Goal: Task Accomplishment & Management: Use online tool/utility

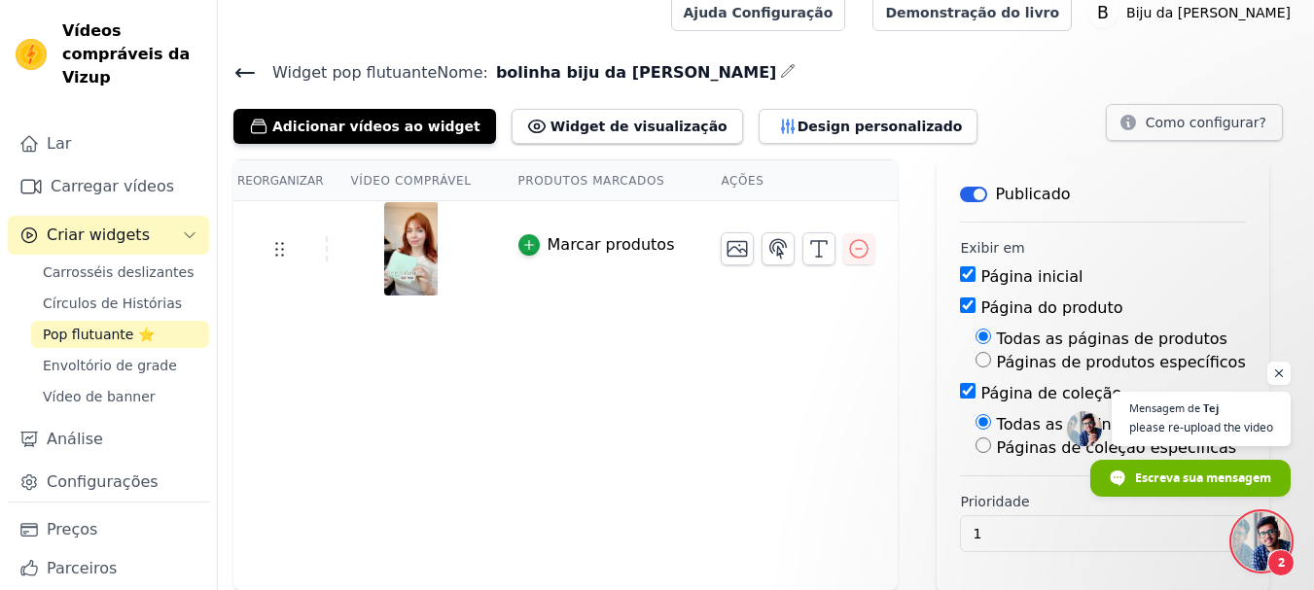
scroll to position [244, 0]
click at [371, 120] on font "Adicionar vídeos ao widget" at bounding box center [376, 127] width 208 height 16
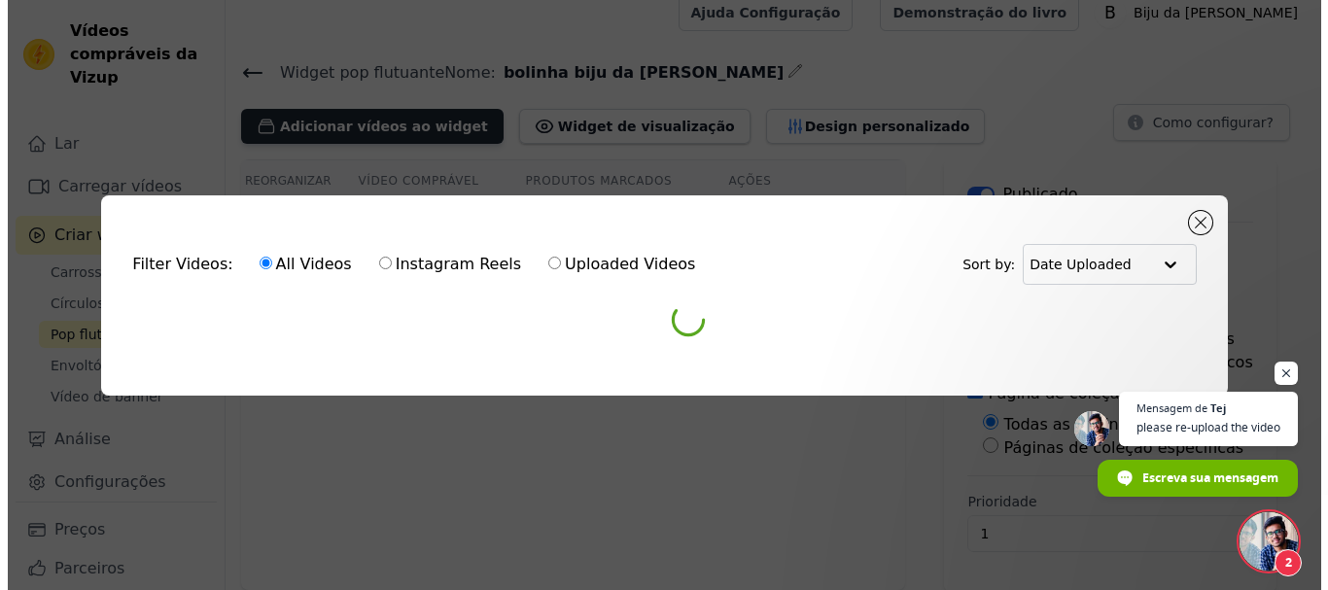
scroll to position [0, 0]
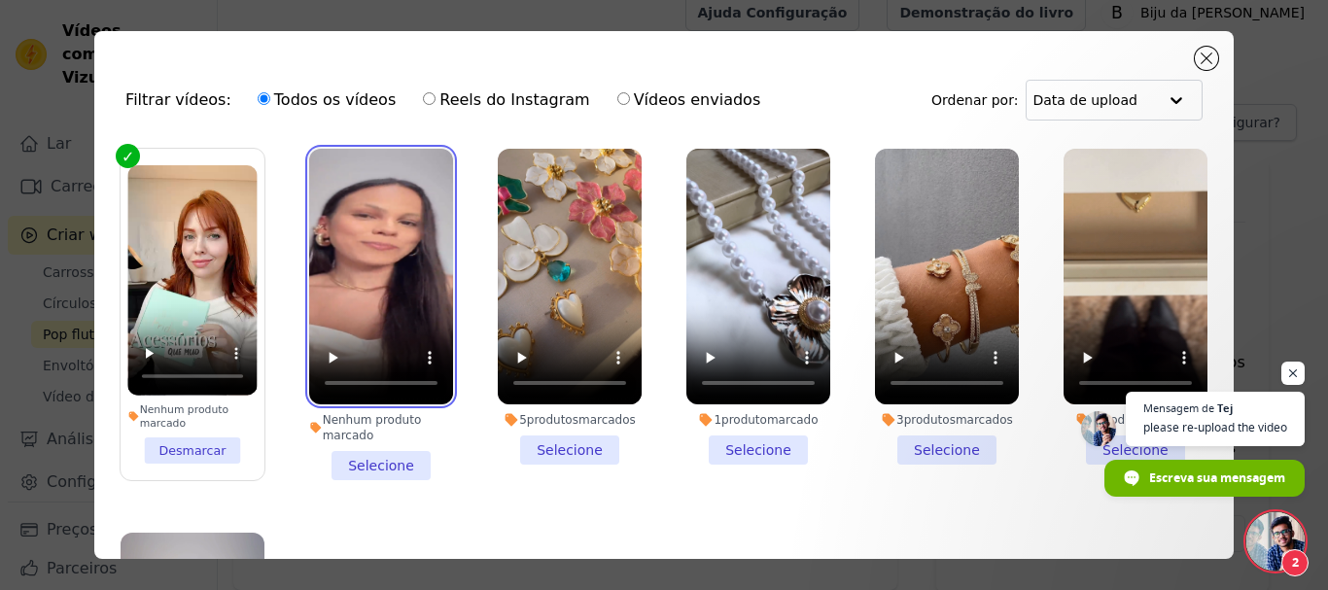
click at [371, 199] on video at bounding box center [381, 277] width 144 height 256
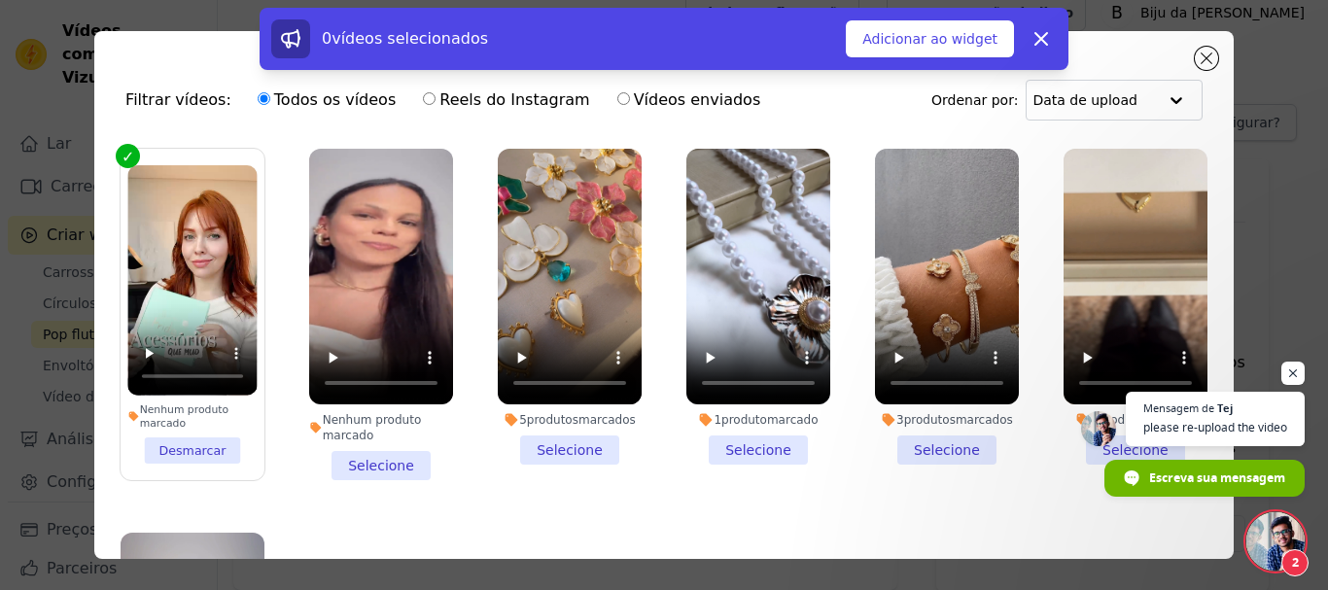
click at [386, 455] on li "Nenhum produto marcado Selecione" at bounding box center [381, 315] width 144 height 332
click at [0, 0] on input "Nenhum produto marcado Selecione" at bounding box center [0, 0] width 0 height 0
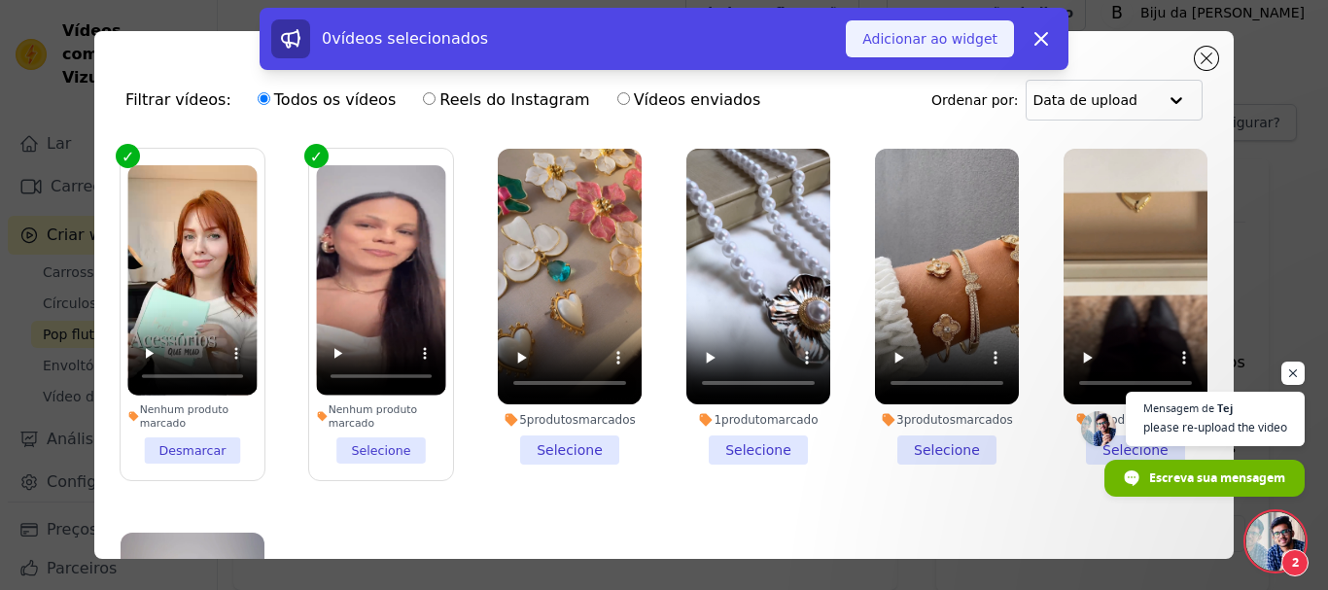
click at [929, 28] on button "Adicionar ao widget" at bounding box center [930, 38] width 168 height 37
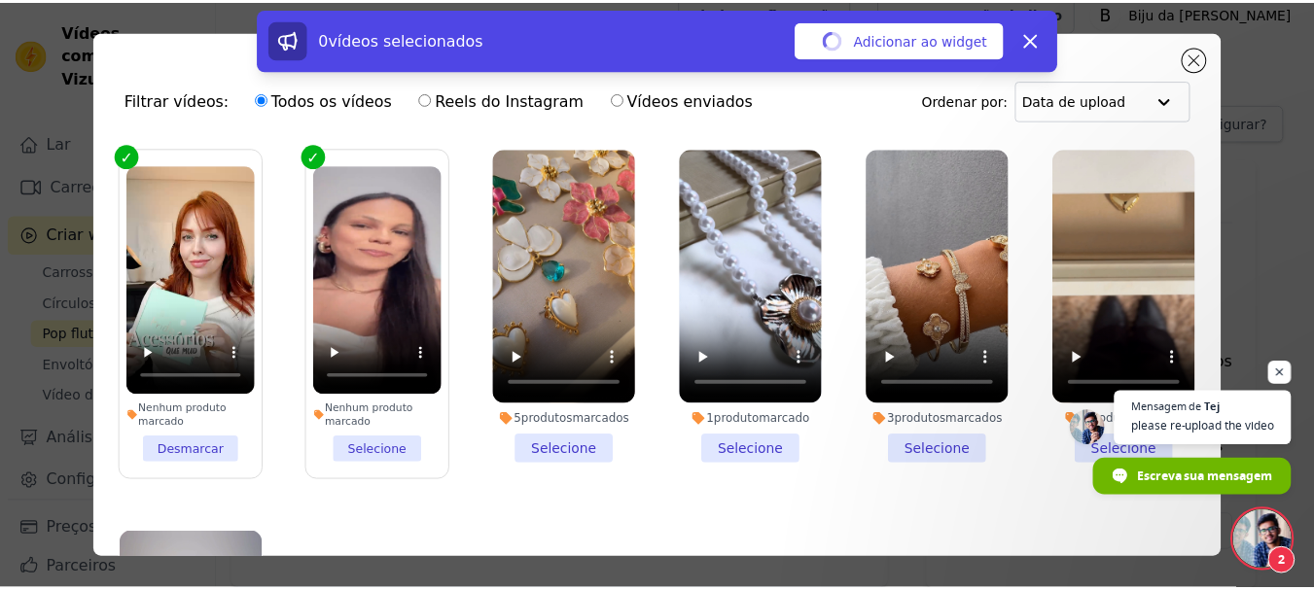
scroll to position [18, 0]
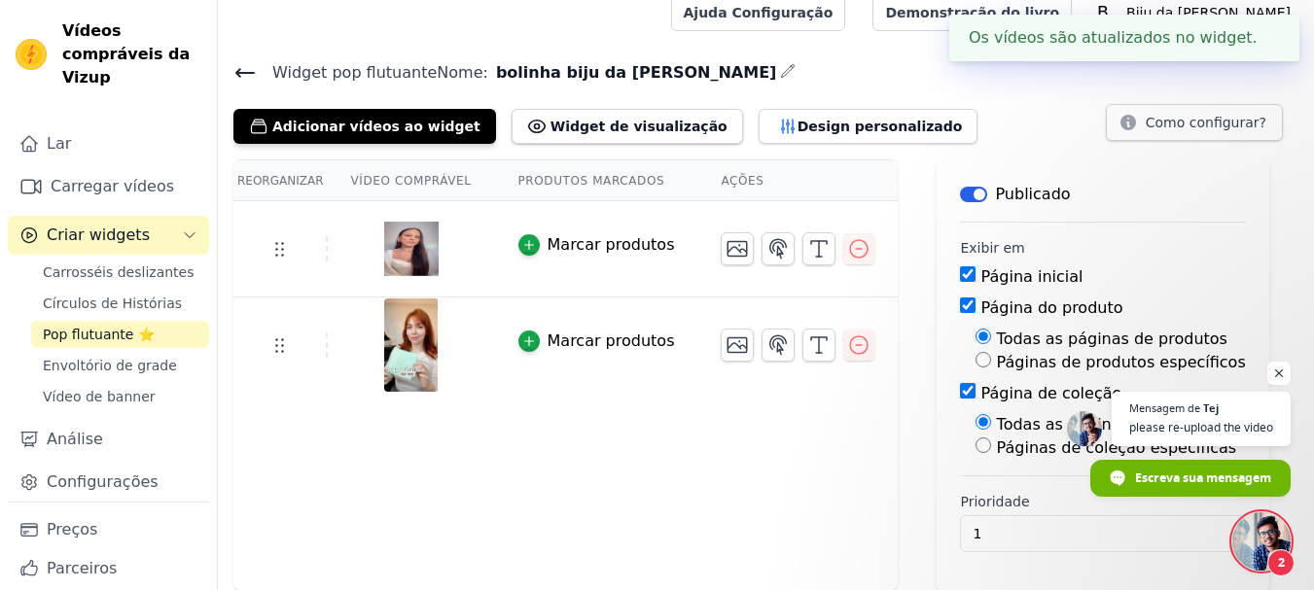
click at [463, 244] on div at bounding box center [411, 248] width 165 height 93
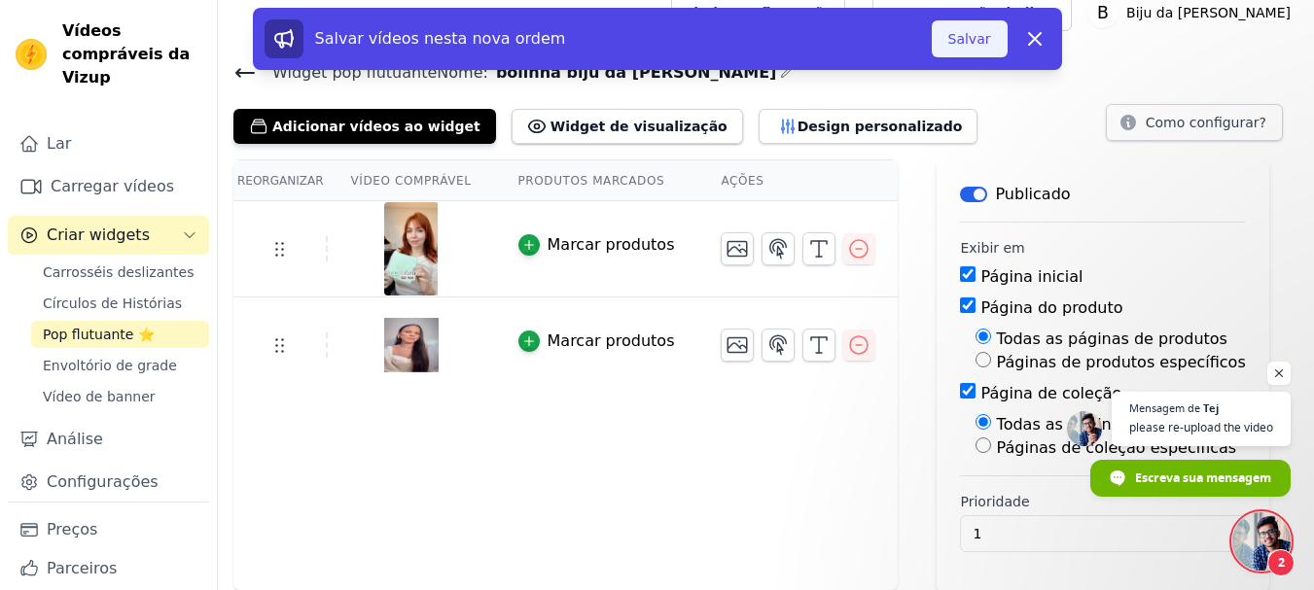
click at [974, 31] on font "Salvar" at bounding box center [969, 39] width 43 height 16
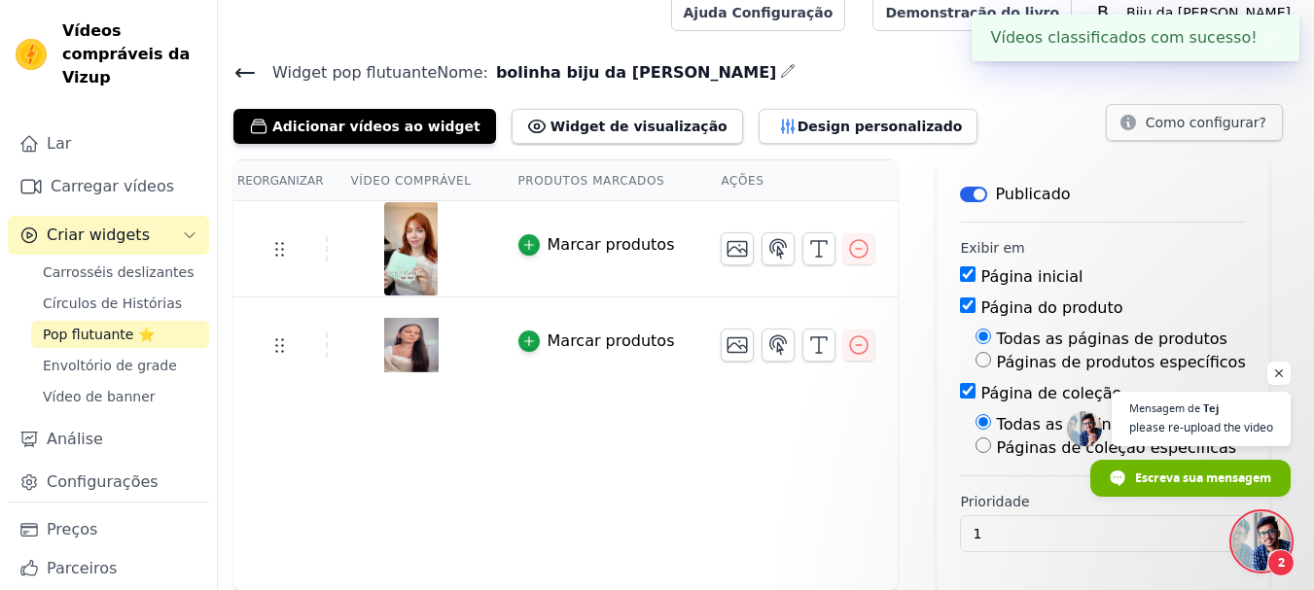
click at [960, 390] on input "Página de coleção" at bounding box center [968, 391] width 16 height 16
checkbox input "false"
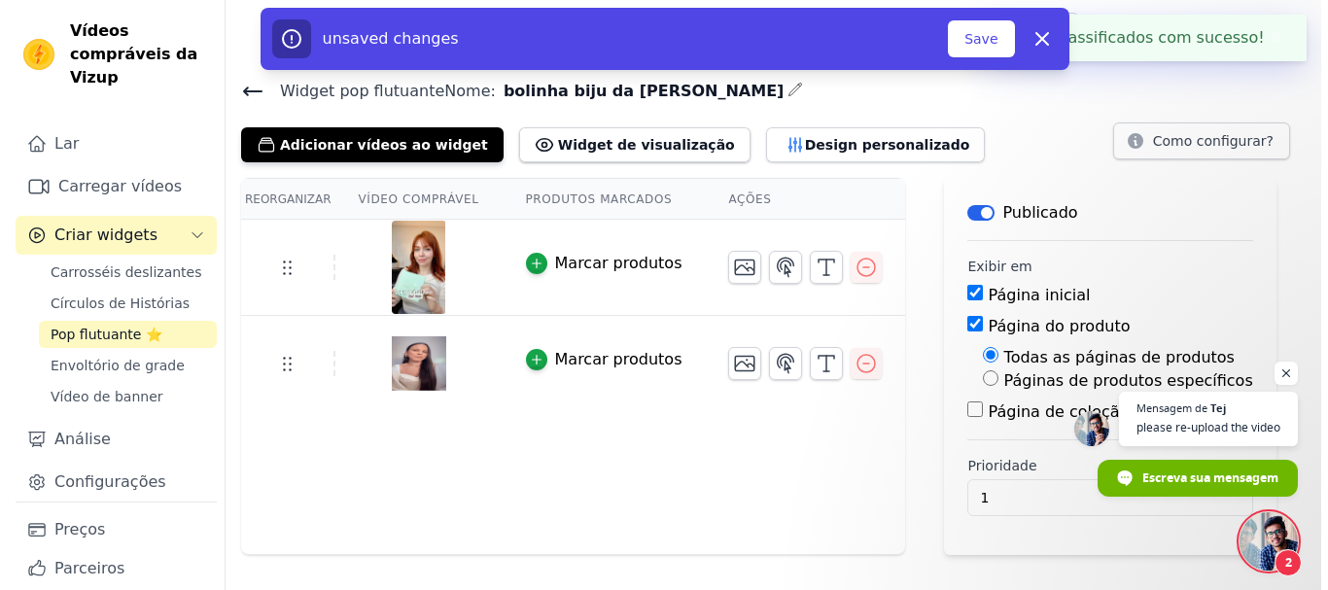
scroll to position [0, 0]
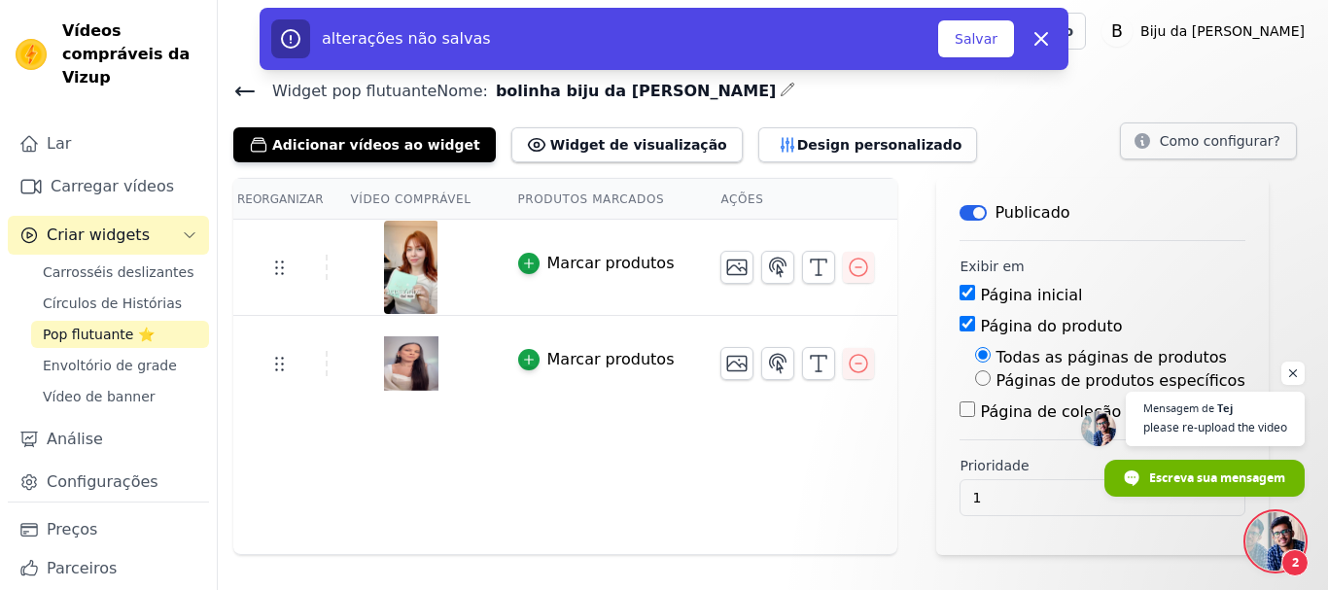
click at [960, 323] on input "Página do produto" at bounding box center [968, 324] width 16 height 16
checkbox input "false"
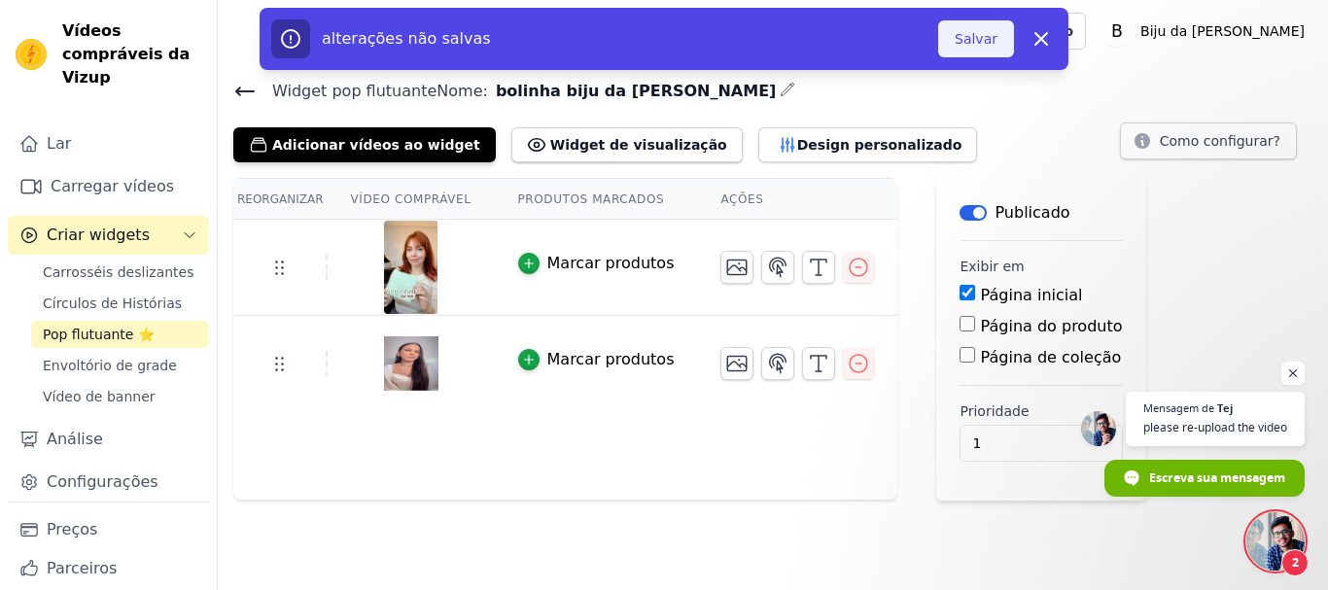
click at [974, 38] on font "Salvar" at bounding box center [976, 39] width 43 height 16
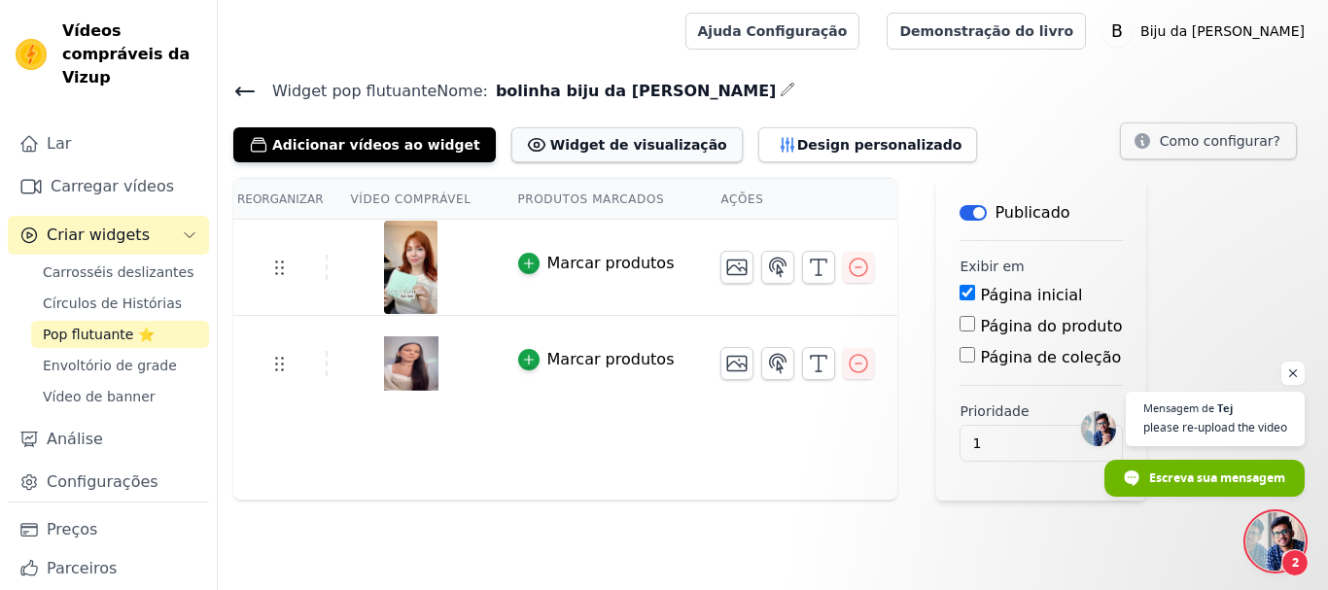
click at [550, 142] on font "Widget de visualização" at bounding box center [638, 145] width 177 height 16
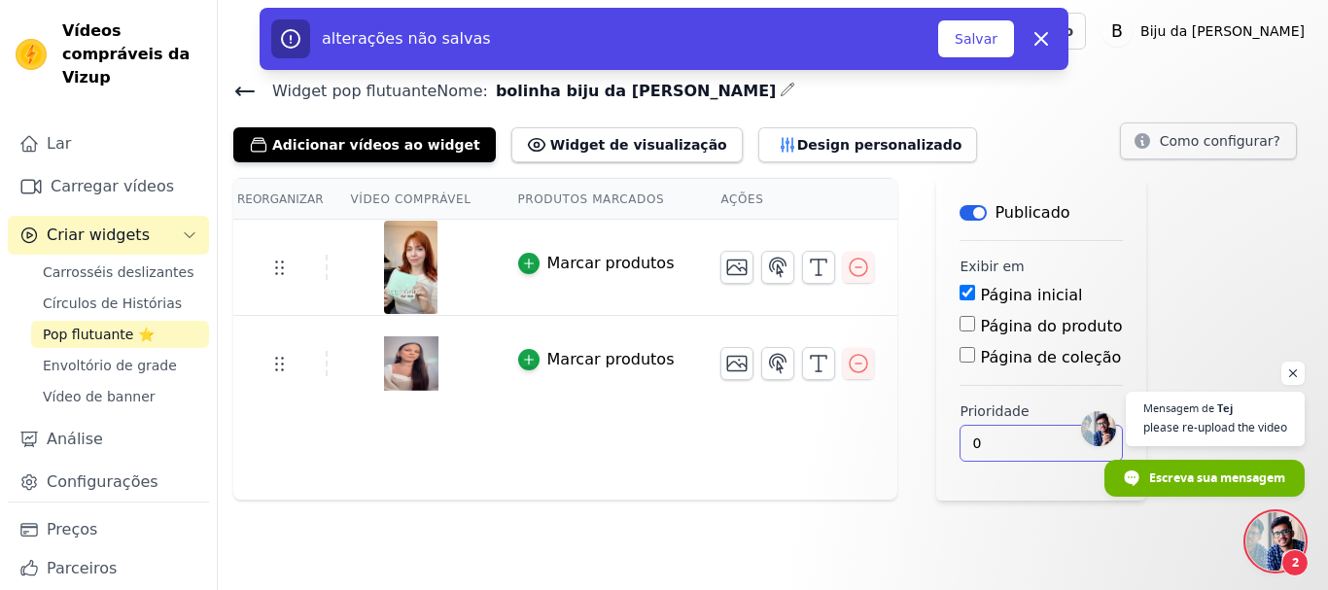
type input "0"
click at [1034, 444] on input "0" at bounding box center [1041, 443] width 162 height 37
click at [965, 40] on font "Salvar" at bounding box center [976, 39] width 43 height 16
click at [962, 39] on font "Salvar" at bounding box center [976, 39] width 43 height 16
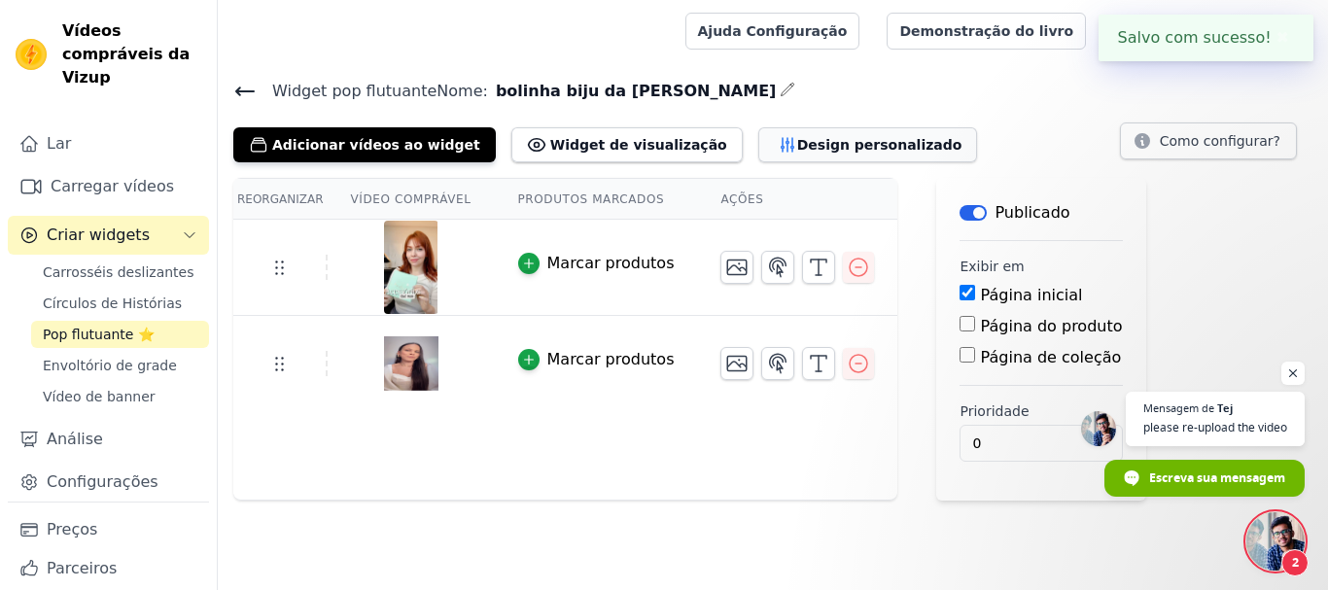
click at [797, 141] on font "Design personalizado" at bounding box center [879, 145] width 165 height 16
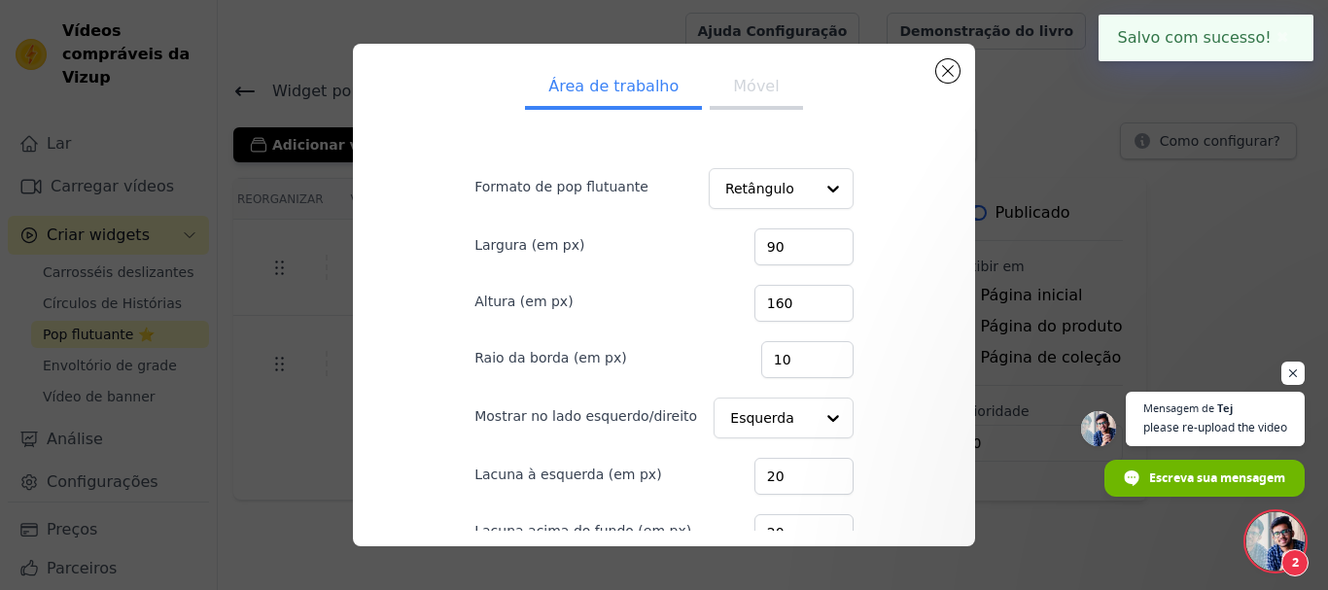
click at [738, 92] on font "Móvel" at bounding box center [756, 86] width 46 height 18
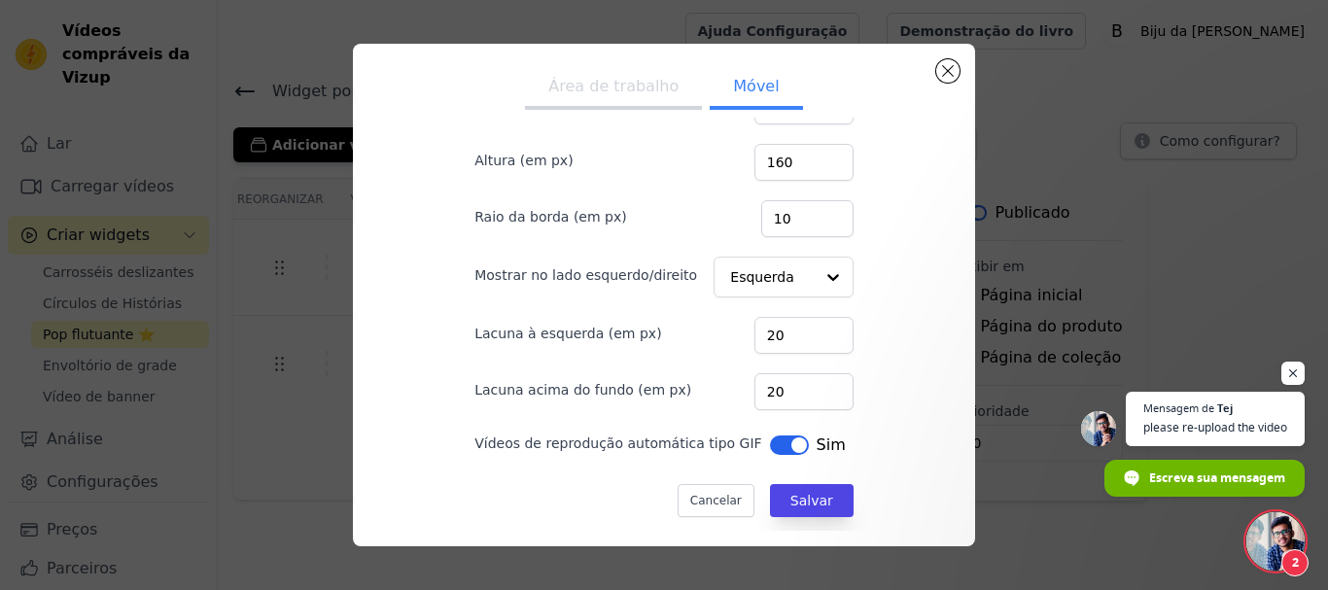
scroll to position [142, 0]
click at [770, 441] on button "Rótulo" at bounding box center [789, 444] width 39 height 19
click at [579, 77] on font "Área de trabalho" at bounding box center [613, 86] width 130 height 18
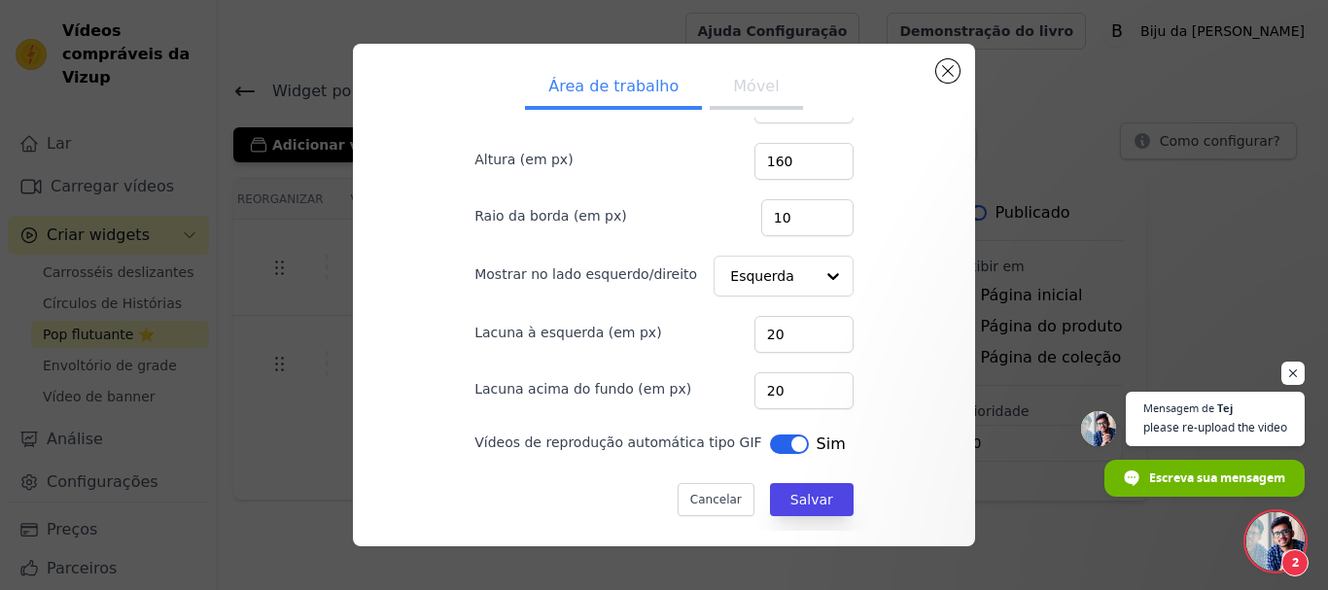
click at [770, 443] on button "Rótulo" at bounding box center [789, 444] width 39 height 19
click at [733, 90] on font "Móvel" at bounding box center [756, 86] width 46 height 18
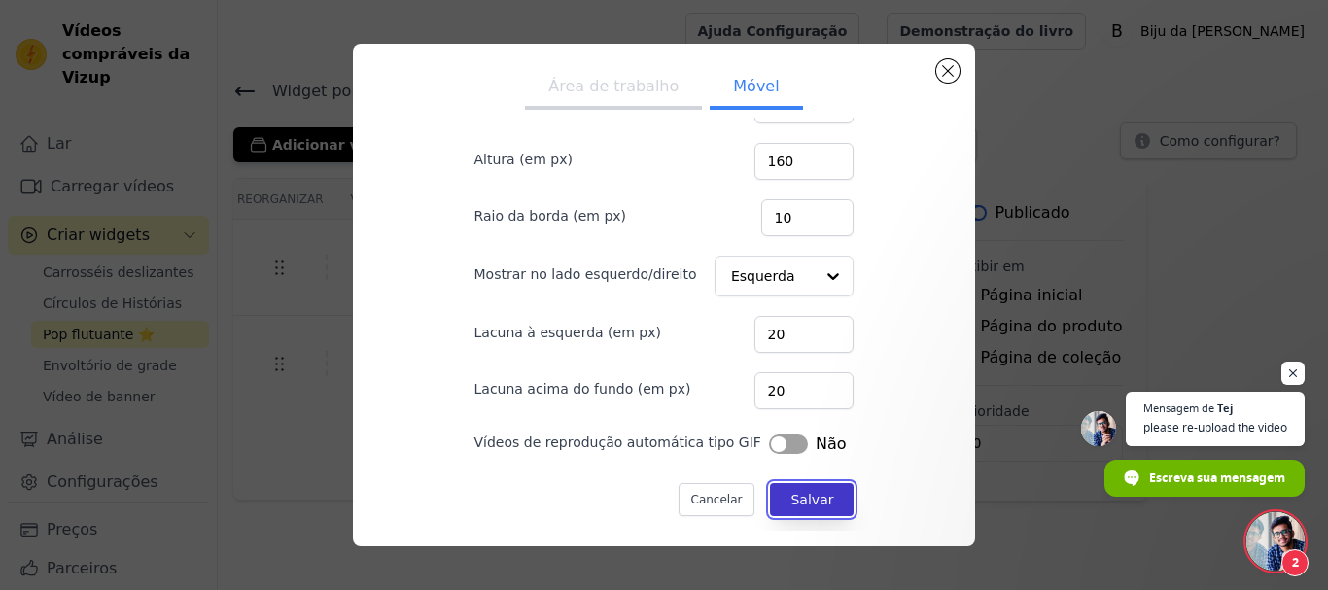
click at [790, 498] on font "Salvar" at bounding box center [811, 500] width 43 height 16
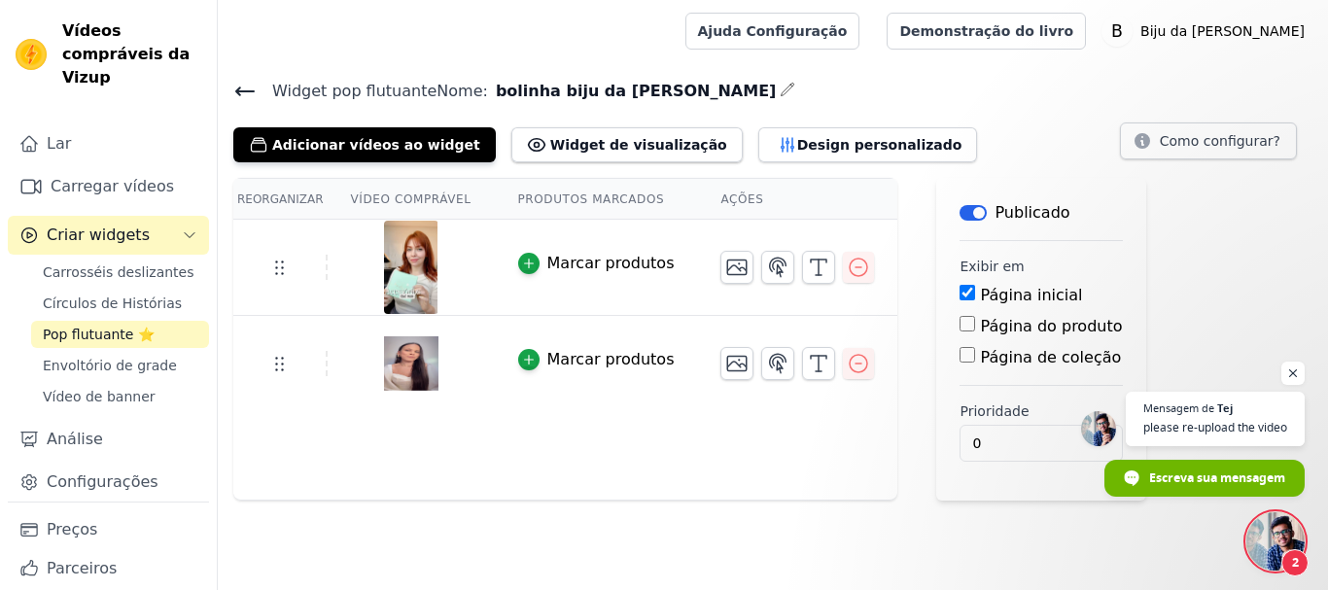
click at [720, 199] on font "Ações" at bounding box center [741, 200] width 43 height 14
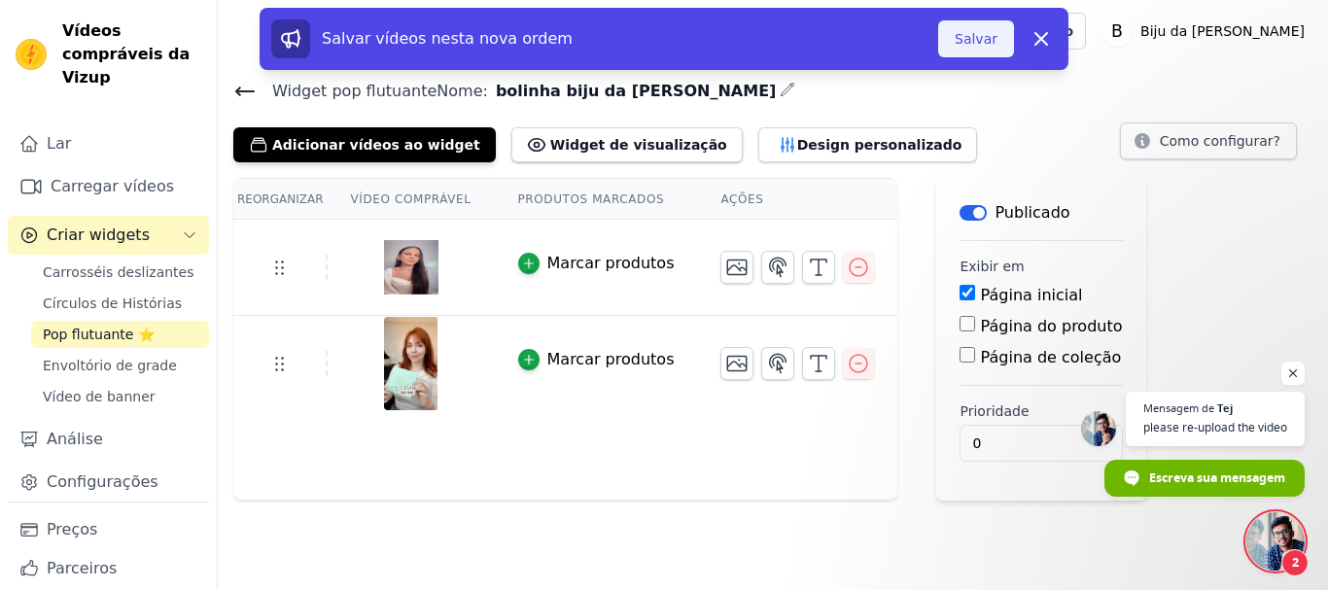
click at [970, 35] on font "Salvar" at bounding box center [976, 39] width 43 height 16
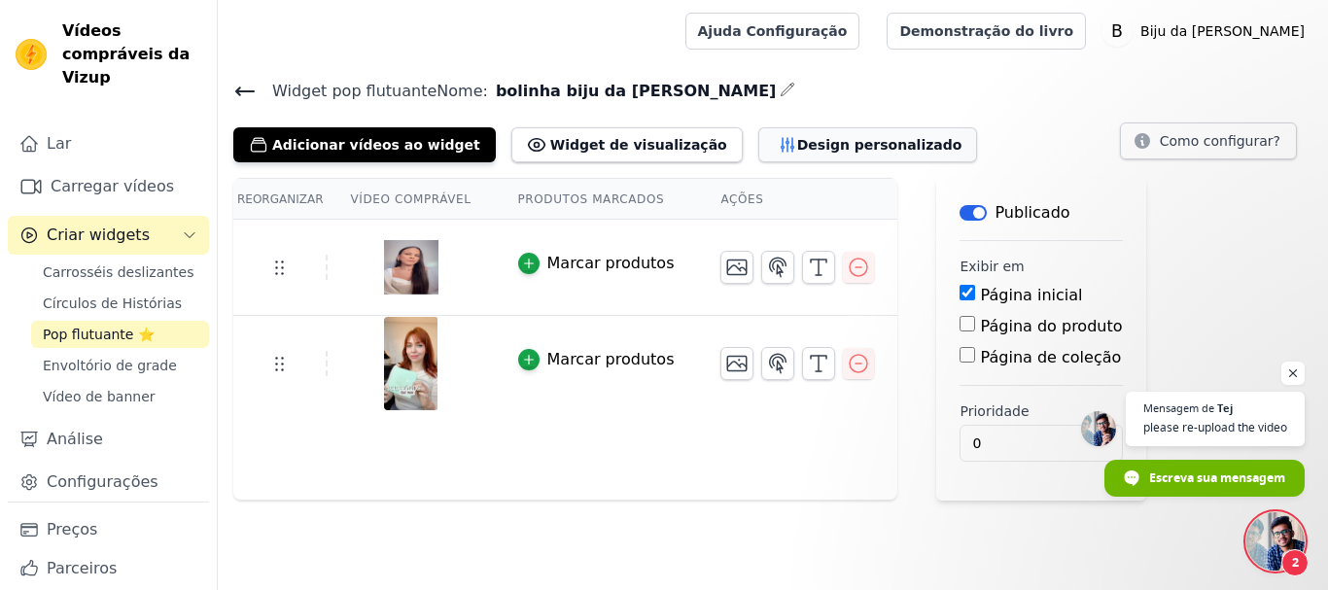
click at [758, 133] on button "Design personalizado" at bounding box center [868, 144] width 220 height 35
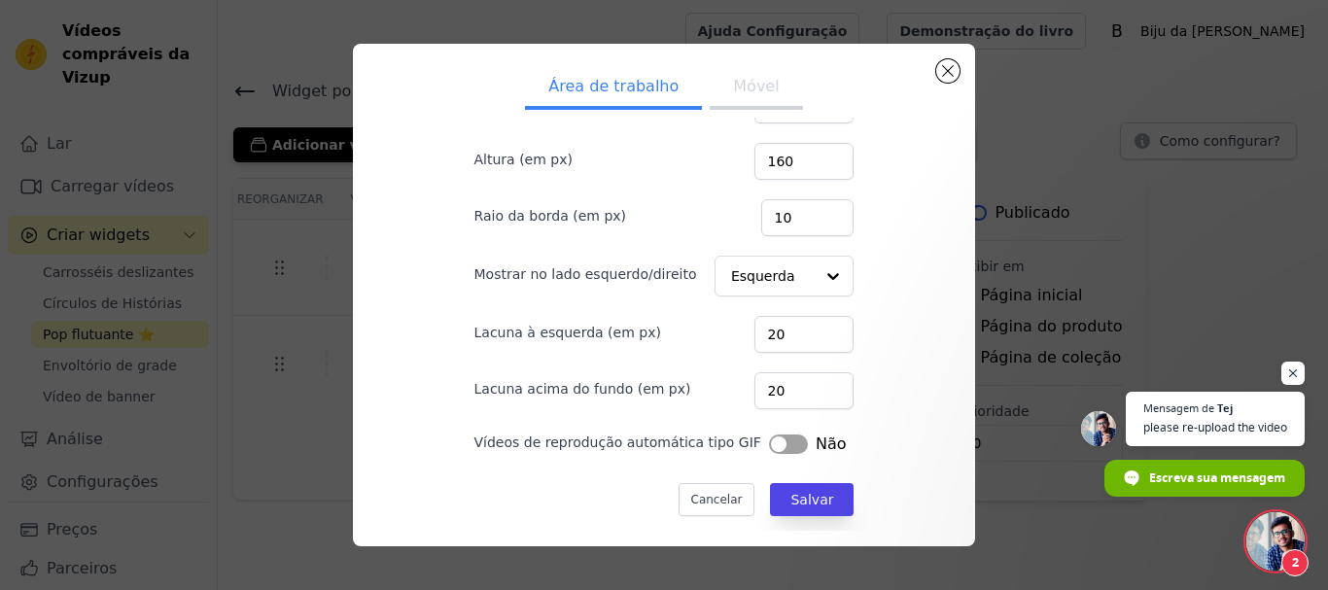
click at [772, 433] on div "Não" at bounding box center [808, 444] width 78 height 23
click at [769, 438] on button "Rótulo" at bounding box center [788, 444] width 39 height 19
click at [743, 89] on font "Móvel" at bounding box center [756, 86] width 46 height 18
click at [773, 435] on button "Rótulo" at bounding box center [788, 444] width 39 height 19
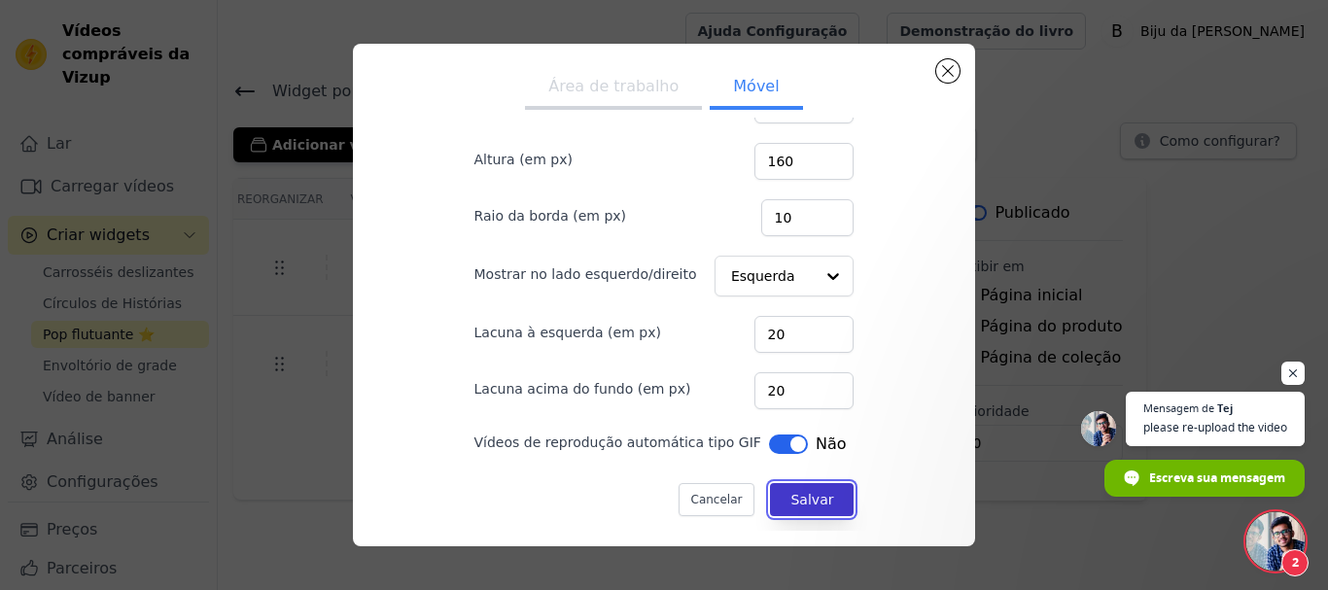
click at [790, 497] on font "Salvar" at bounding box center [811, 500] width 43 height 16
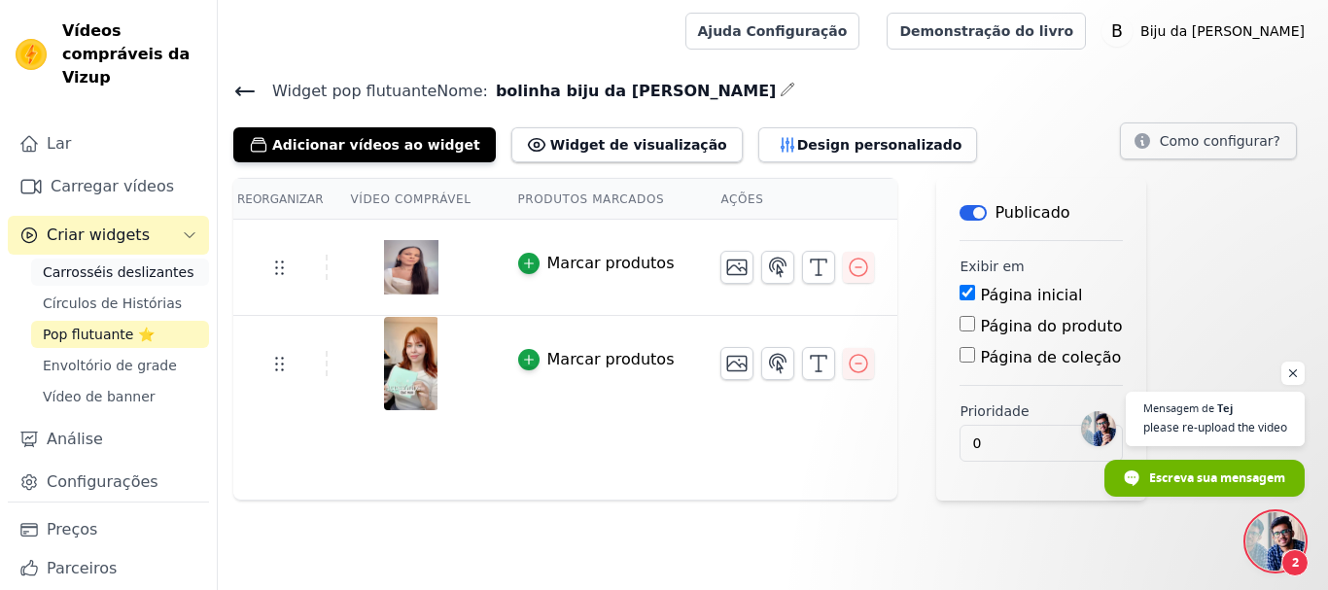
click at [107, 270] on font "Carrosséis deslizantes" at bounding box center [118, 272] width 151 height 16
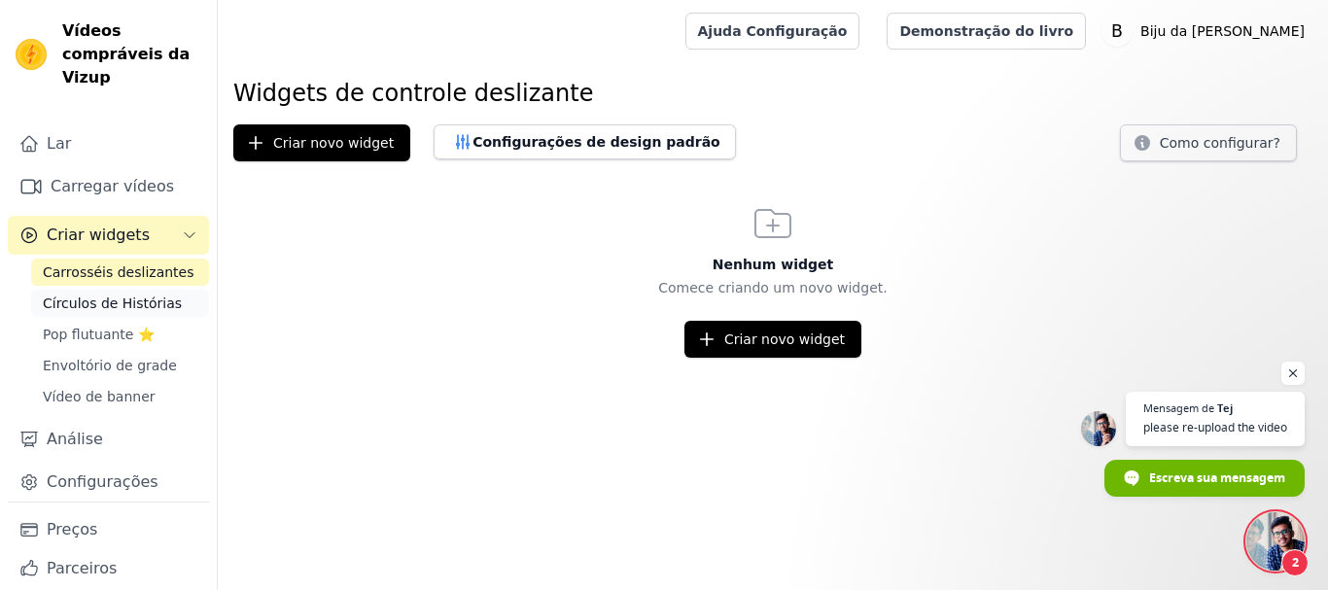
click at [104, 299] on font "Círculos de Histórias" at bounding box center [112, 304] width 139 height 16
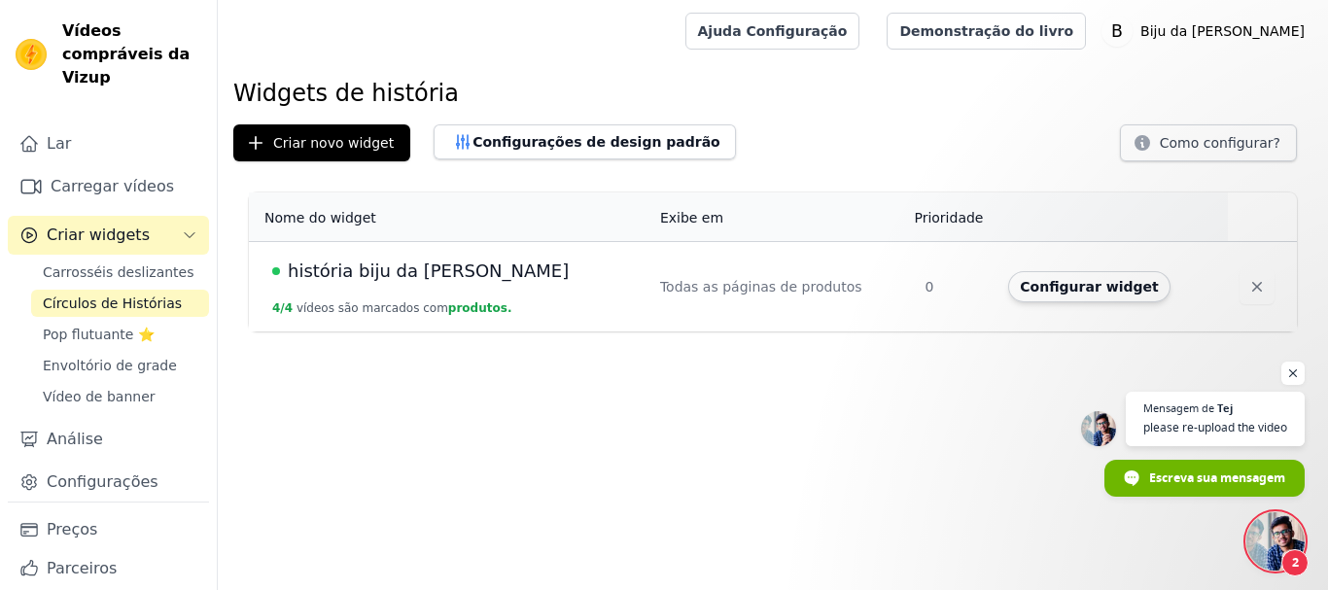
click at [356, 268] on font "história biju da [PERSON_NAME]" at bounding box center [428, 271] width 281 height 20
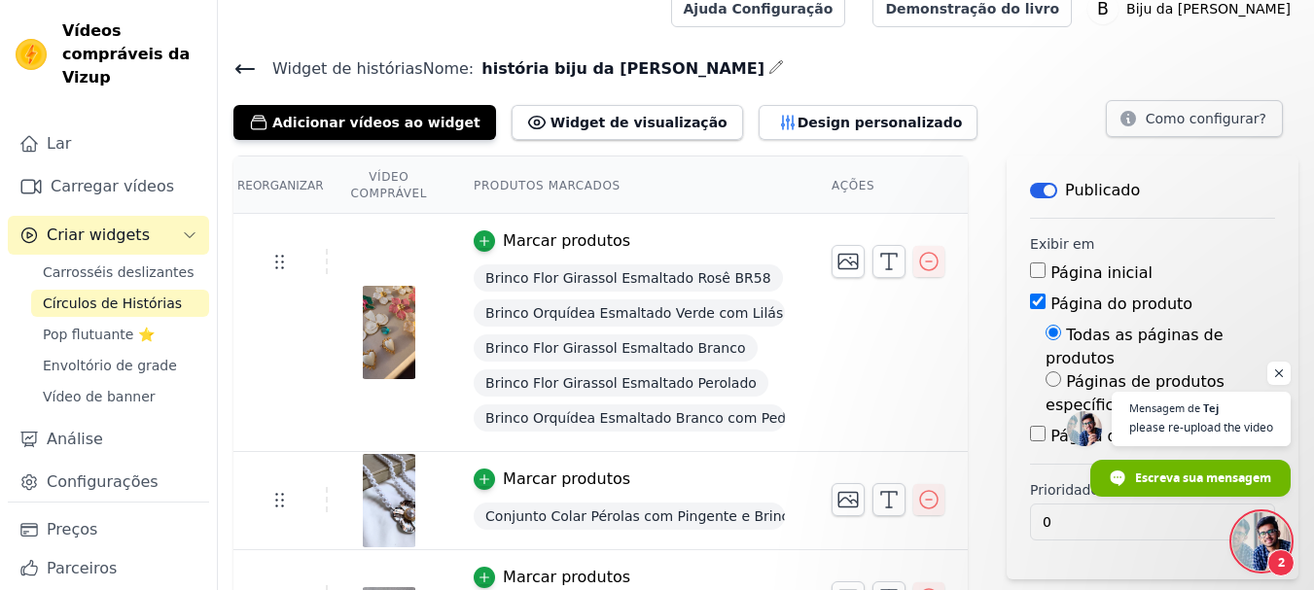
scroll to position [19, 0]
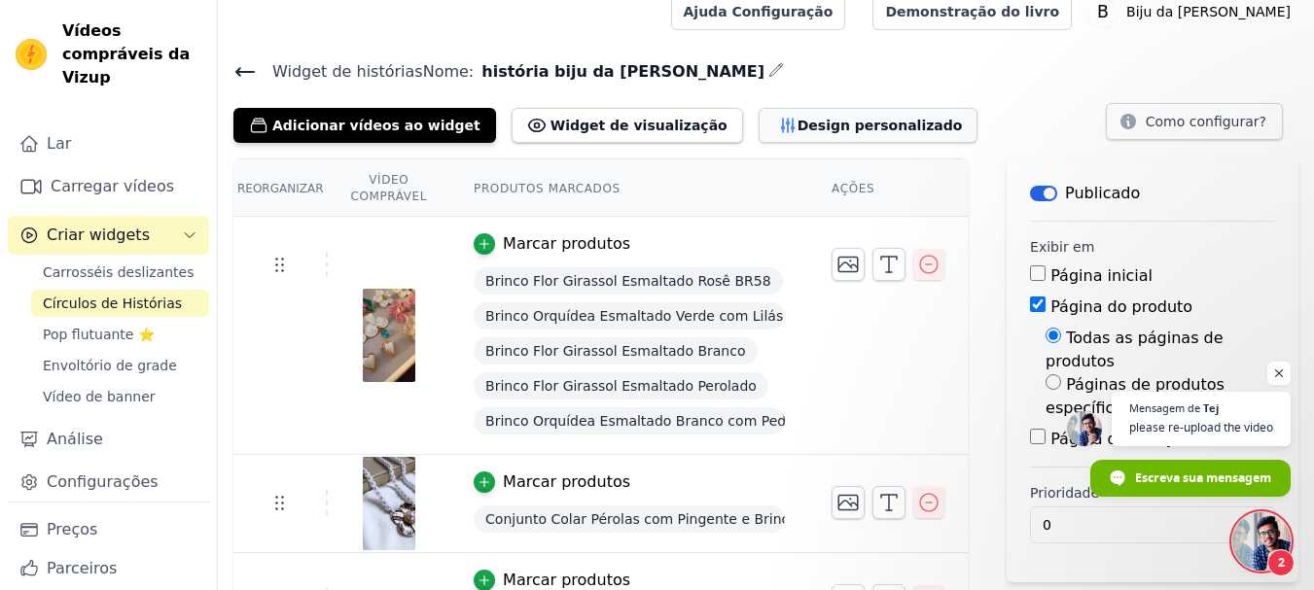
click at [797, 118] on font "Design personalizado" at bounding box center [879, 126] width 165 height 16
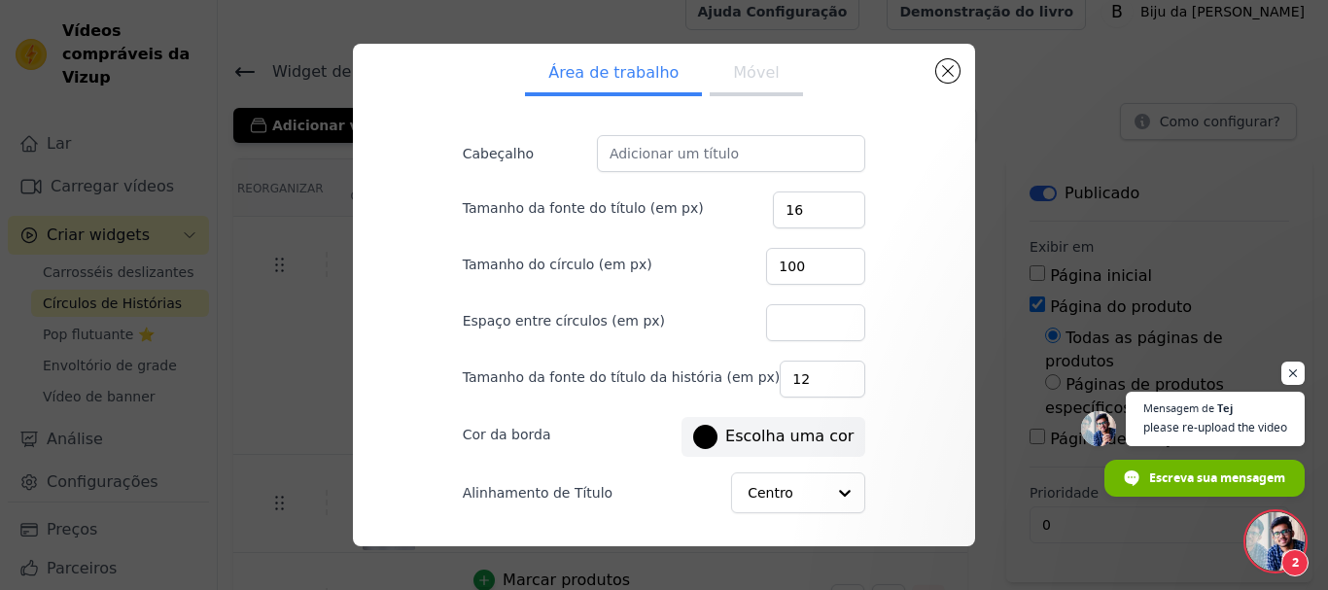
scroll to position [0, 0]
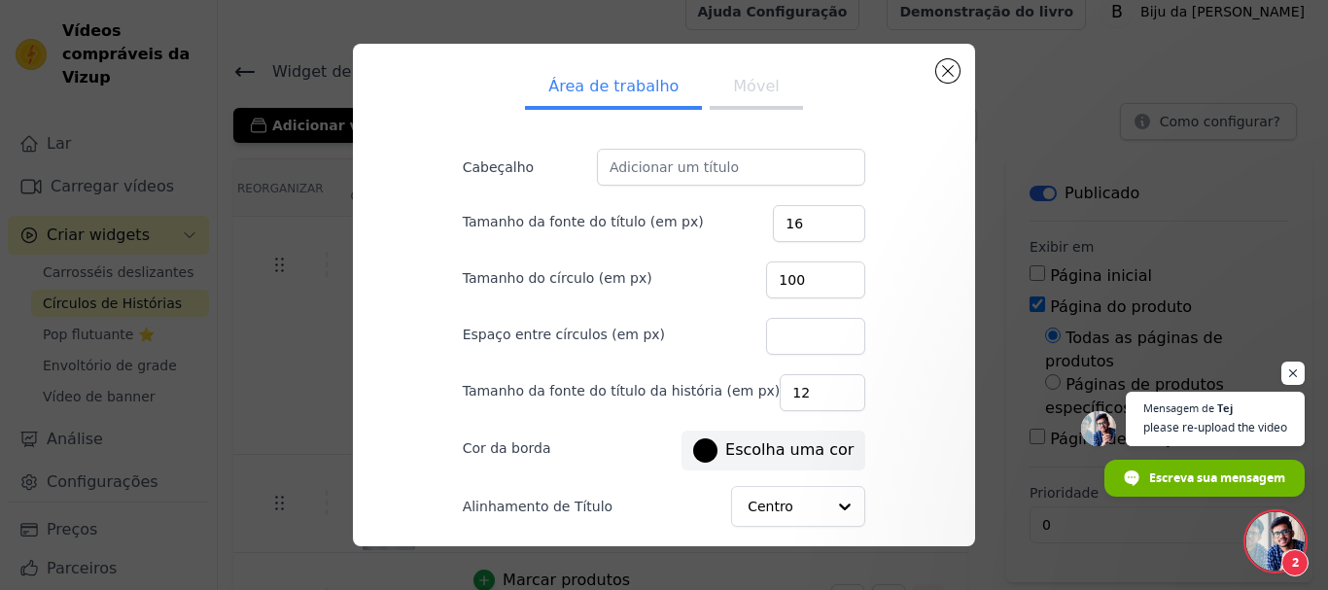
click at [748, 92] on font "Móvel" at bounding box center [756, 86] width 46 height 18
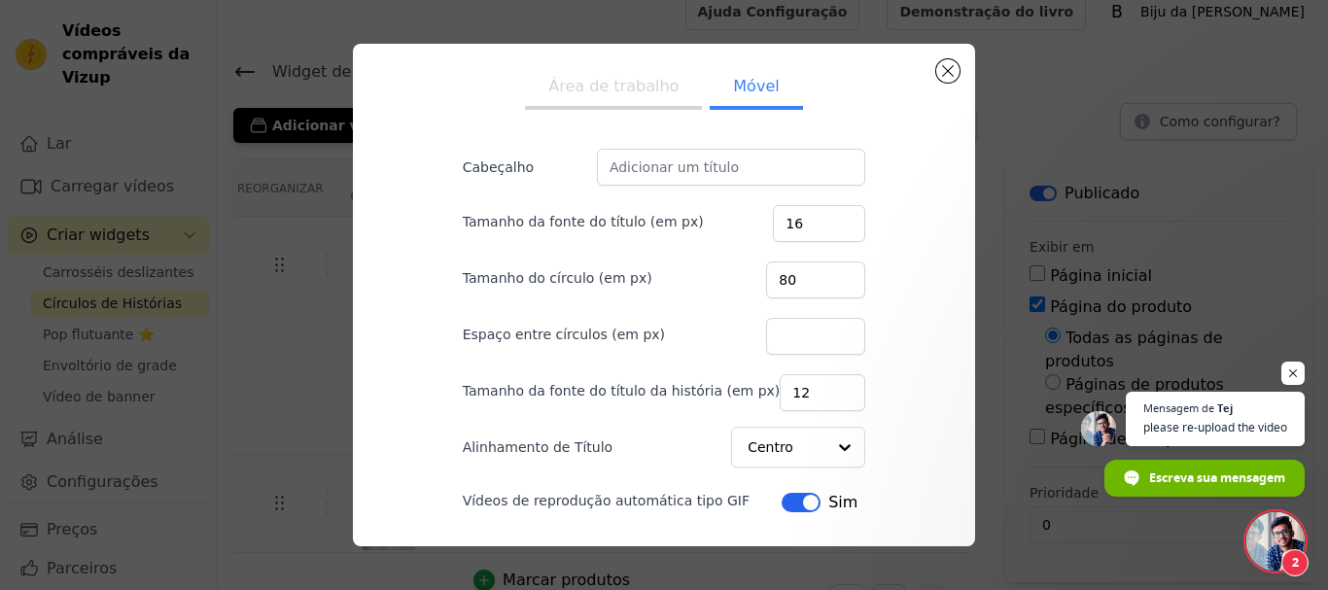
click at [628, 98] on button "Área de trabalho" at bounding box center [613, 88] width 177 height 43
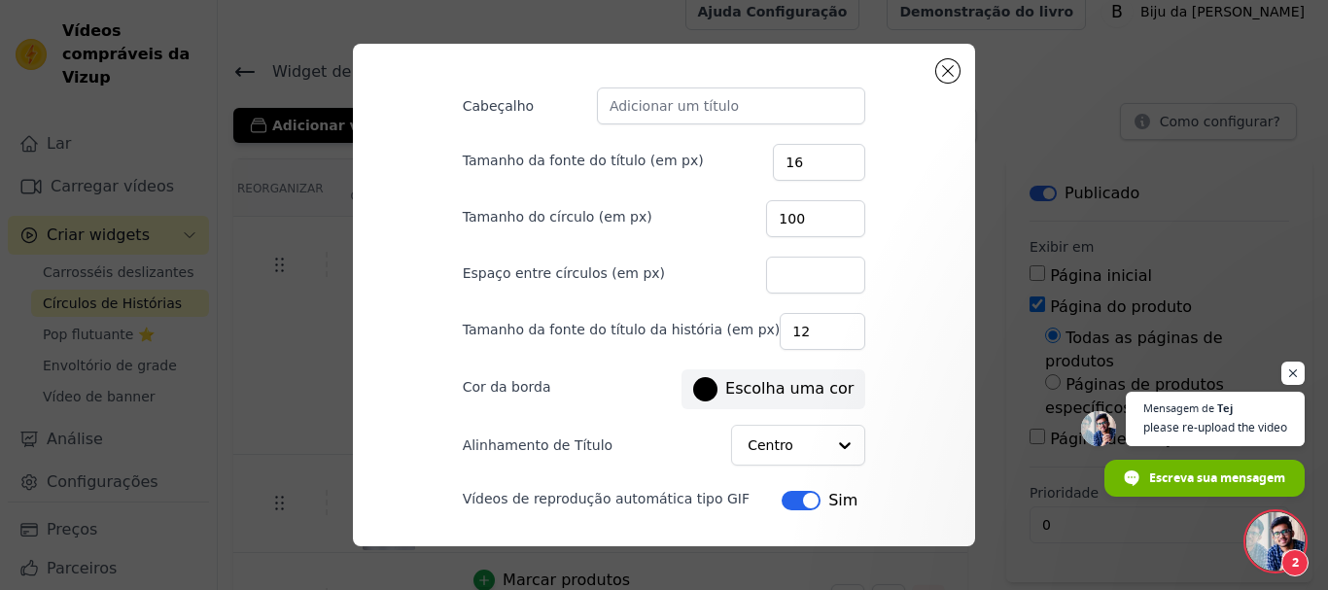
scroll to position [118, 0]
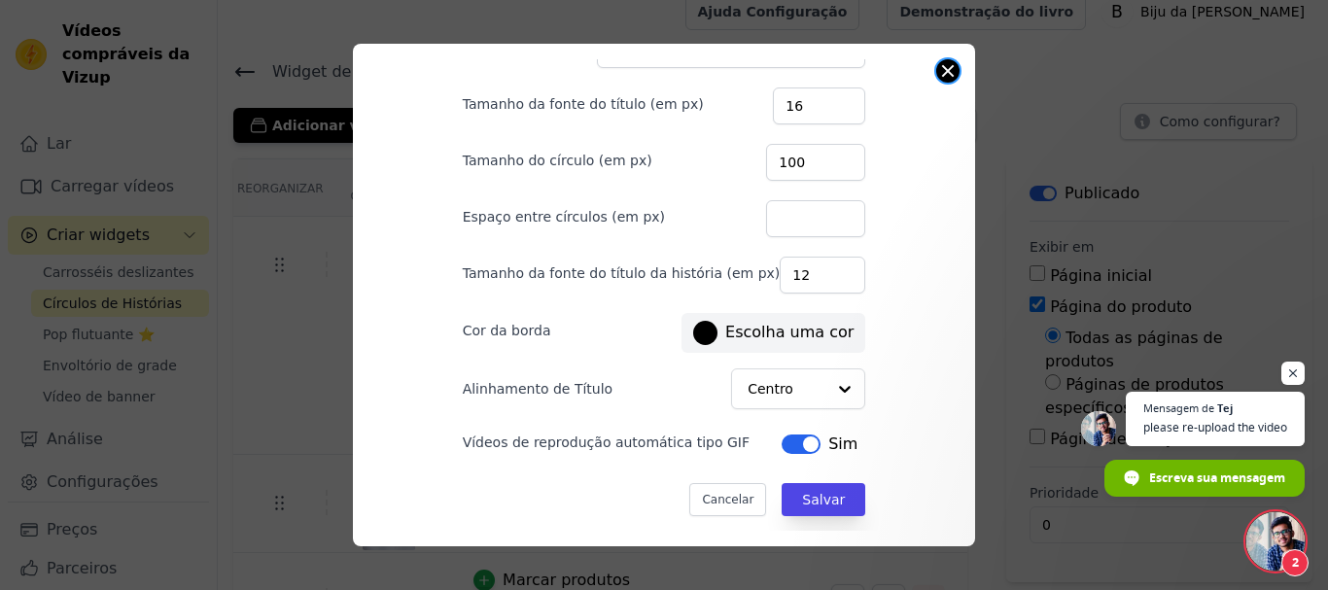
click at [938, 66] on button "Fechar modal" at bounding box center [947, 70] width 23 height 23
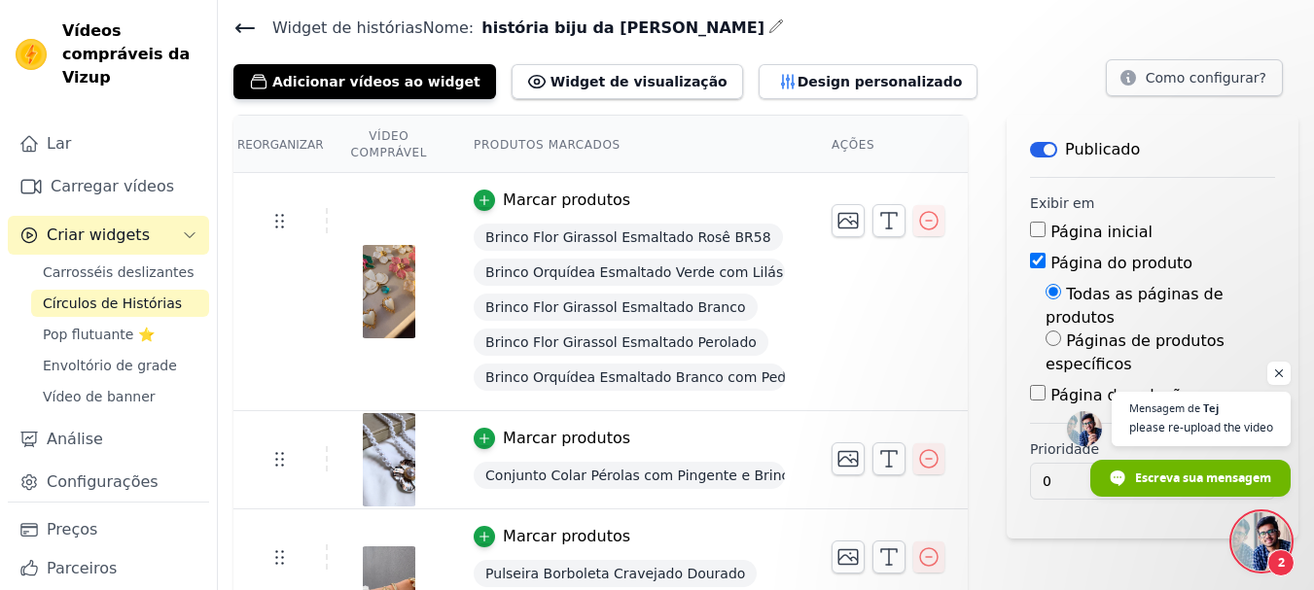
scroll to position [19, 0]
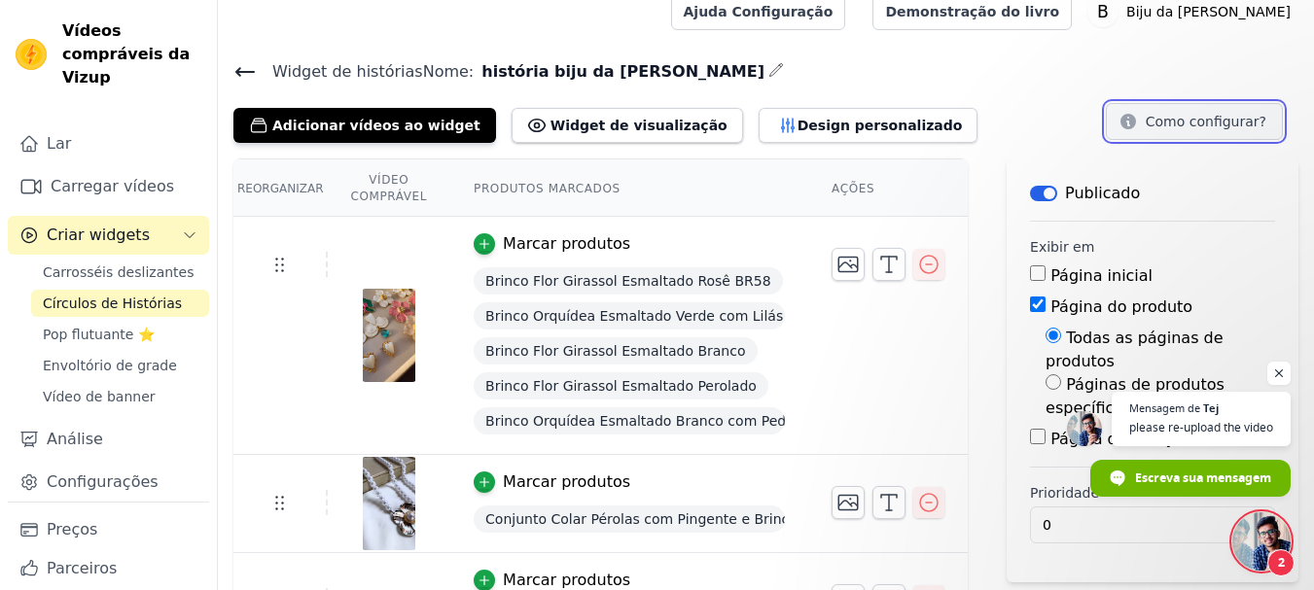
click at [1223, 118] on font "Como configurar?" at bounding box center [1205, 122] width 121 height 16
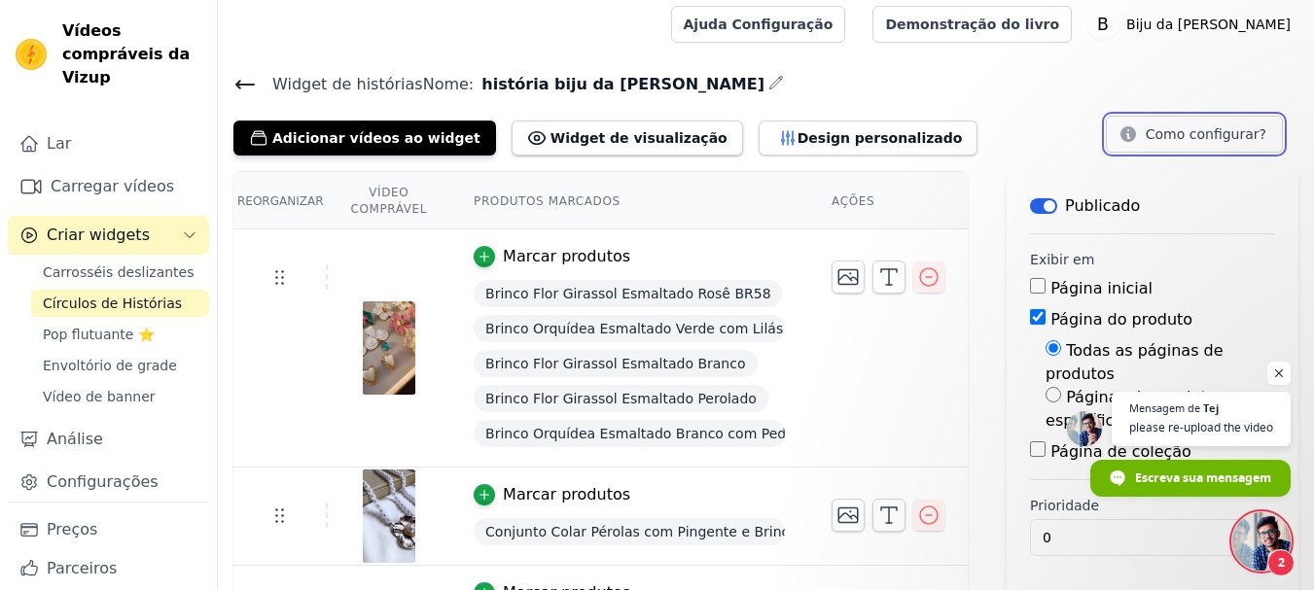
scroll to position [0, 0]
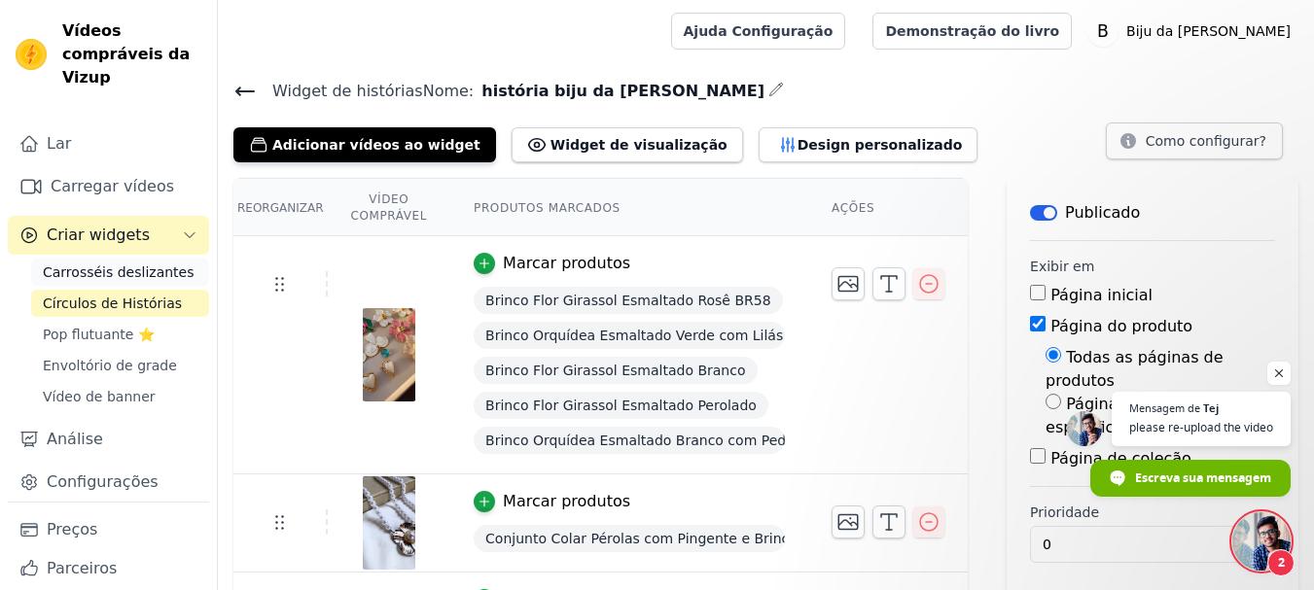
click at [108, 266] on font "Carrosséis deslizantes" at bounding box center [118, 272] width 151 height 16
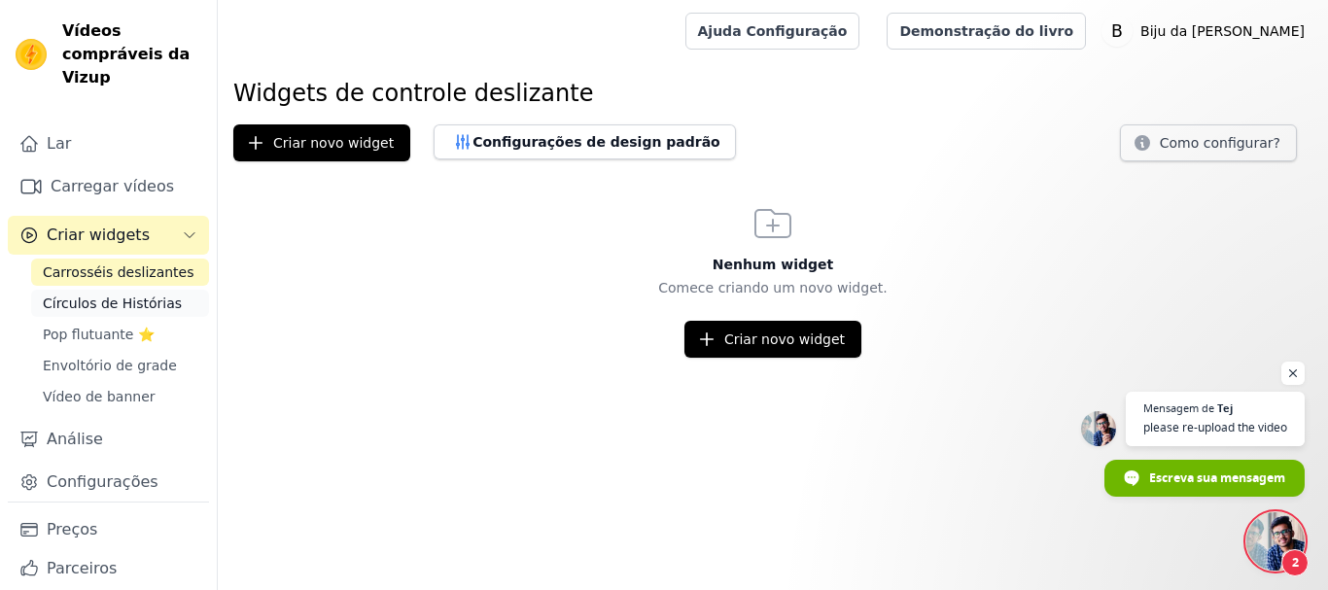
click at [102, 298] on font "Círculos de Histórias" at bounding box center [112, 304] width 139 height 16
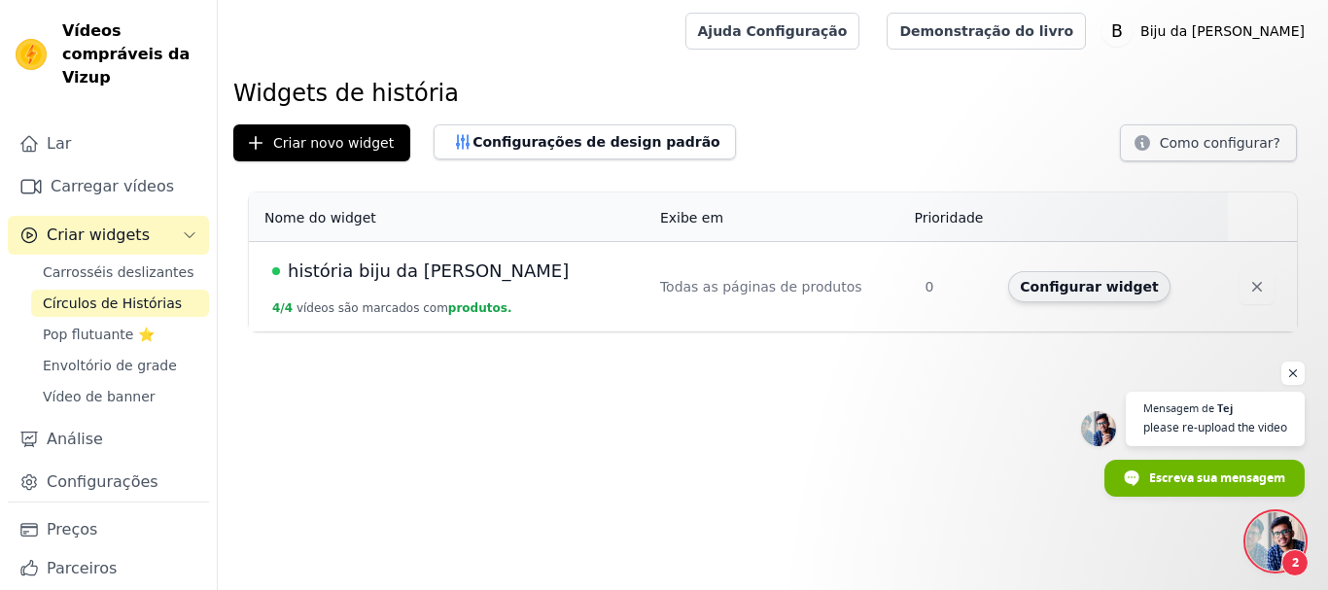
click at [1046, 285] on font "Configurar widget" at bounding box center [1089, 287] width 138 height 16
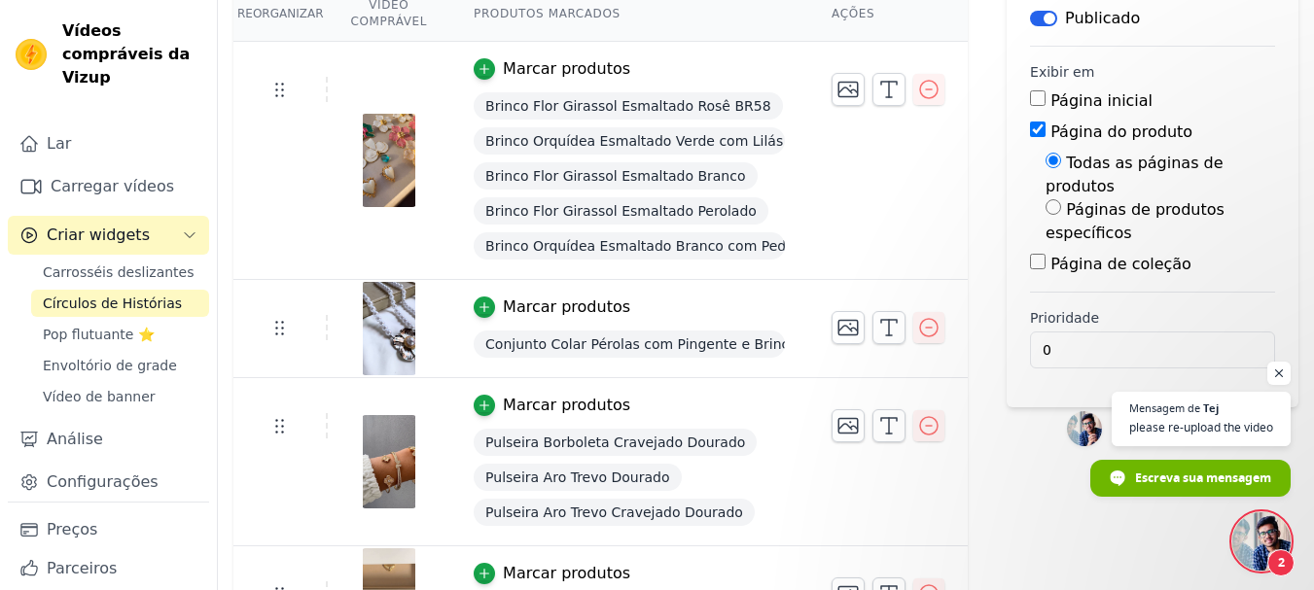
scroll to position [252, 0]
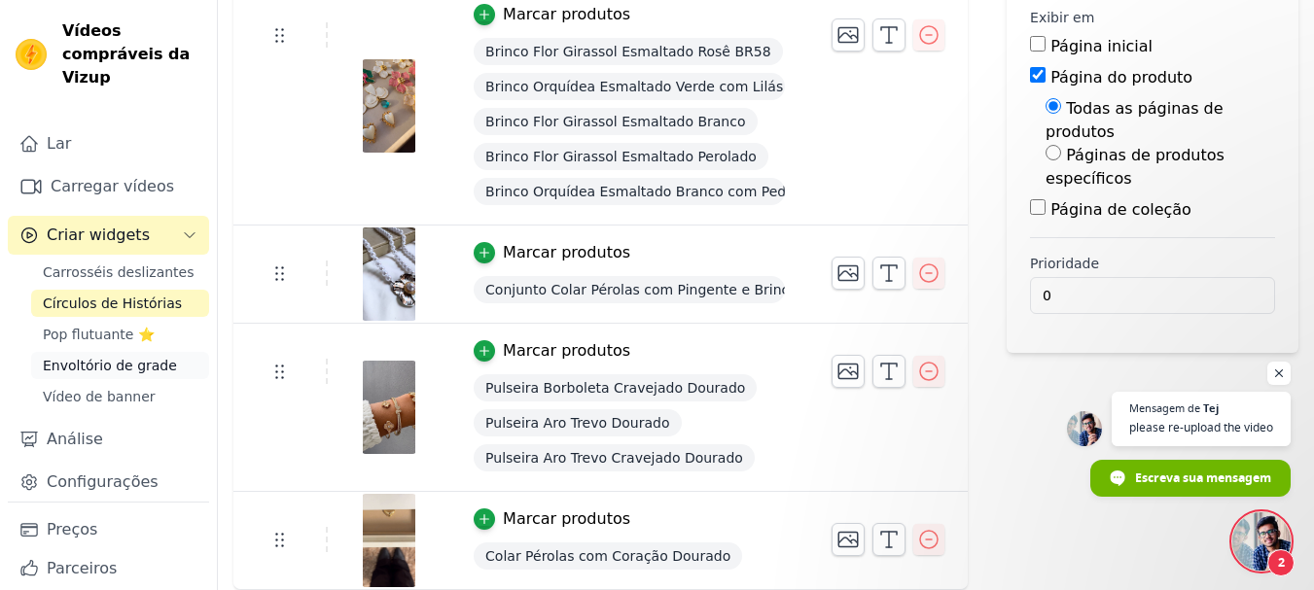
click at [82, 363] on font "Envoltório de grade" at bounding box center [110, 366] width 134 height 16
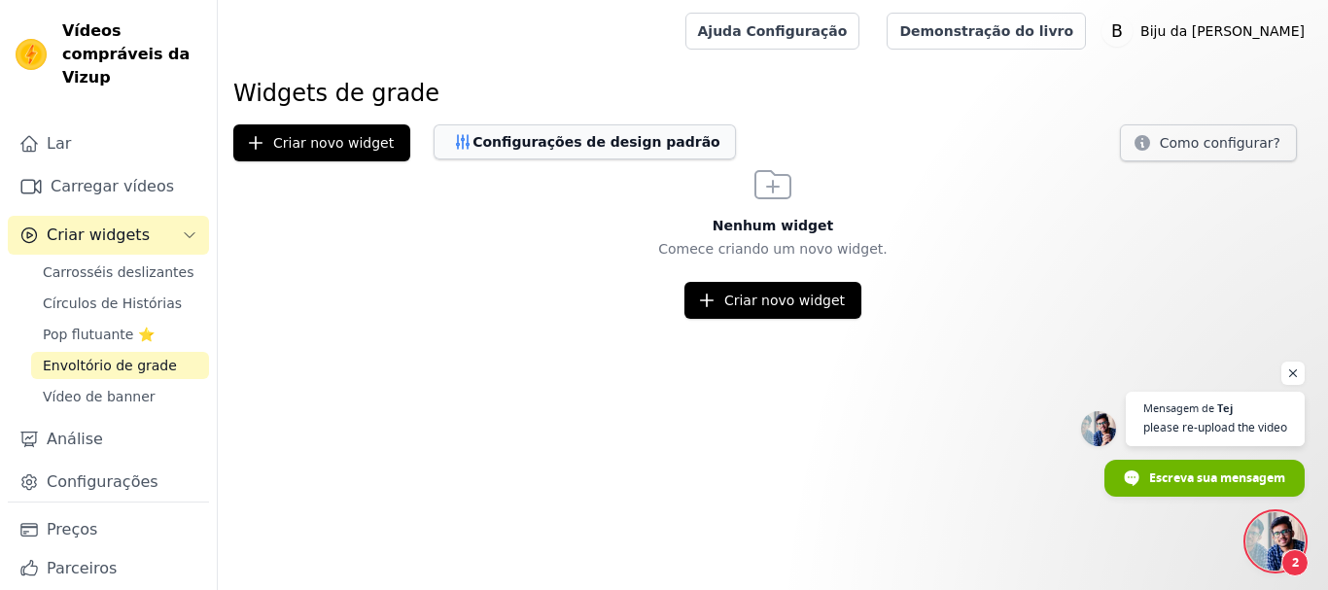
click at [538, 147] on font "Configurações de design padrão" at bounding box center [597, 142] width 248 height 16
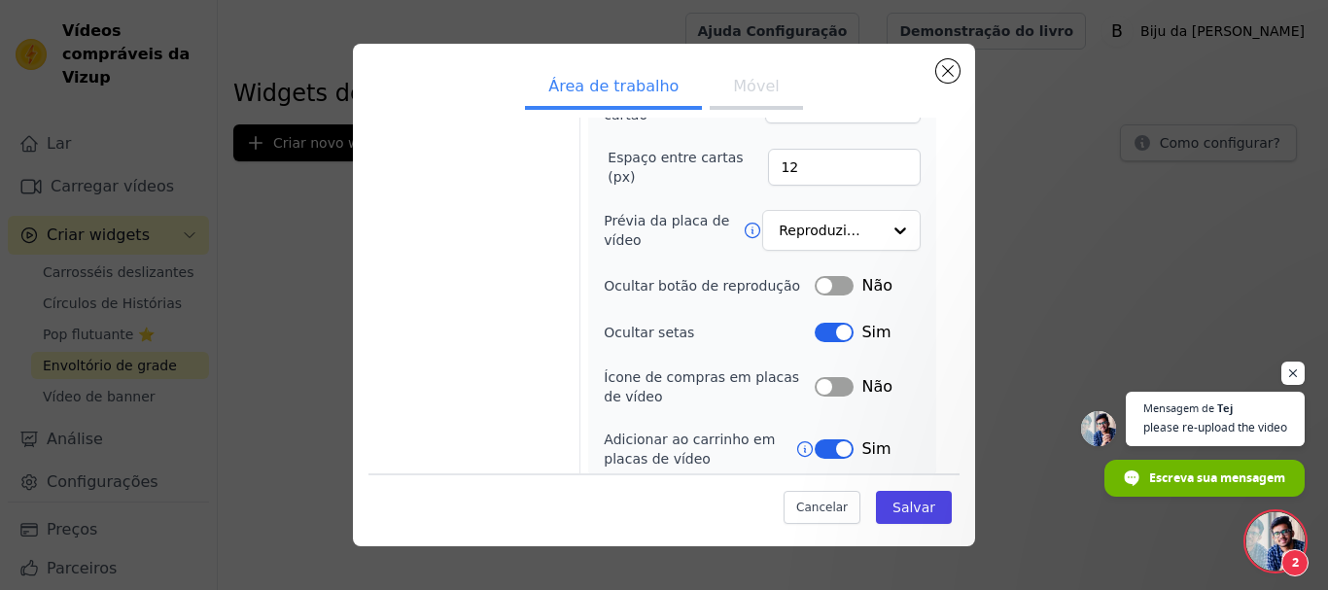
scroll to position [287, 0]
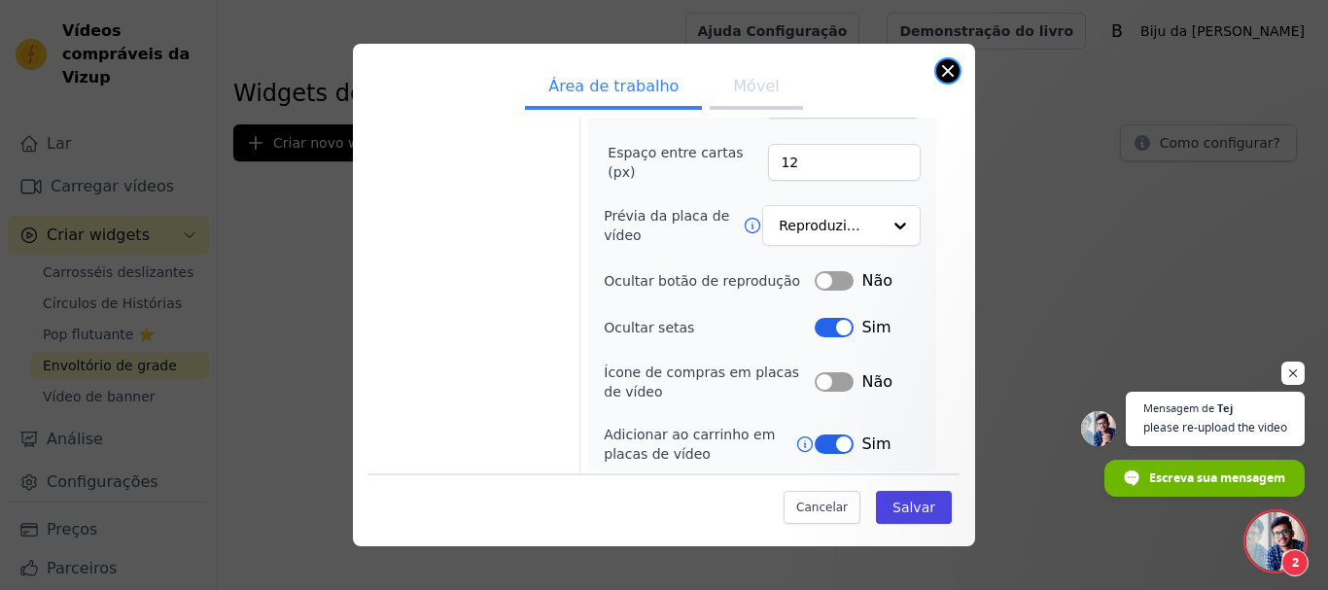
click at [952, 71] on button "Fechar modal" at bounding box center [947, 70] width 23 height 23
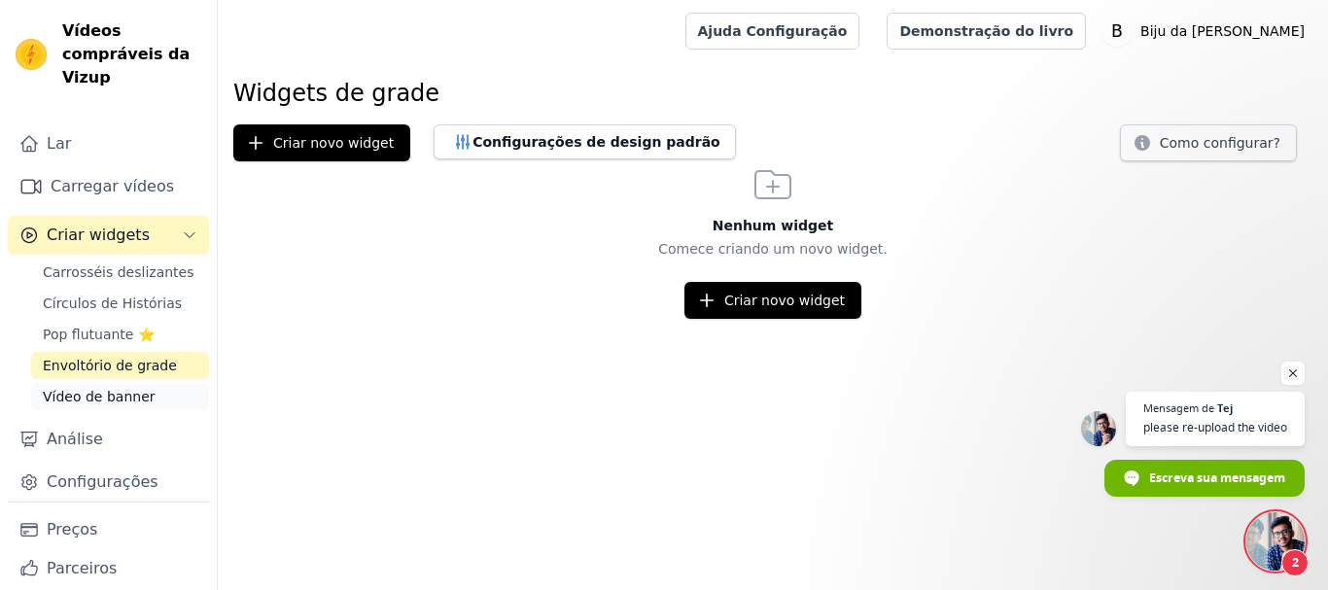
click at [123, 394] on font "Vídeo de banner" at bounding box center [99, 397] width 113 height 16
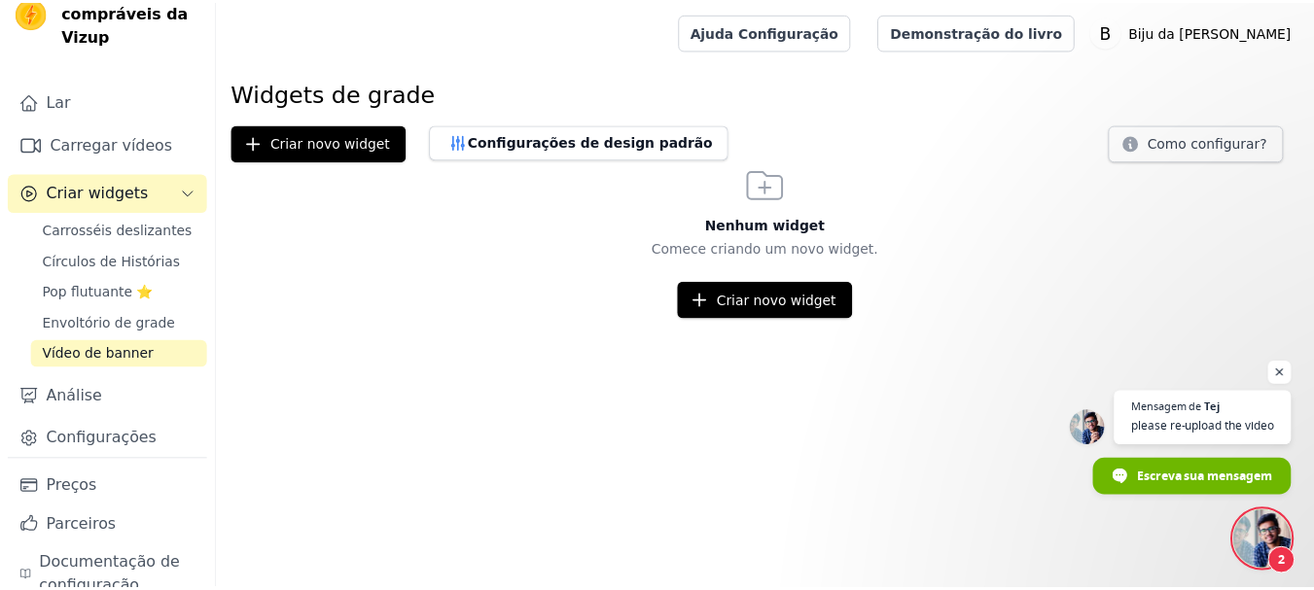
scroll to position [76, 0]
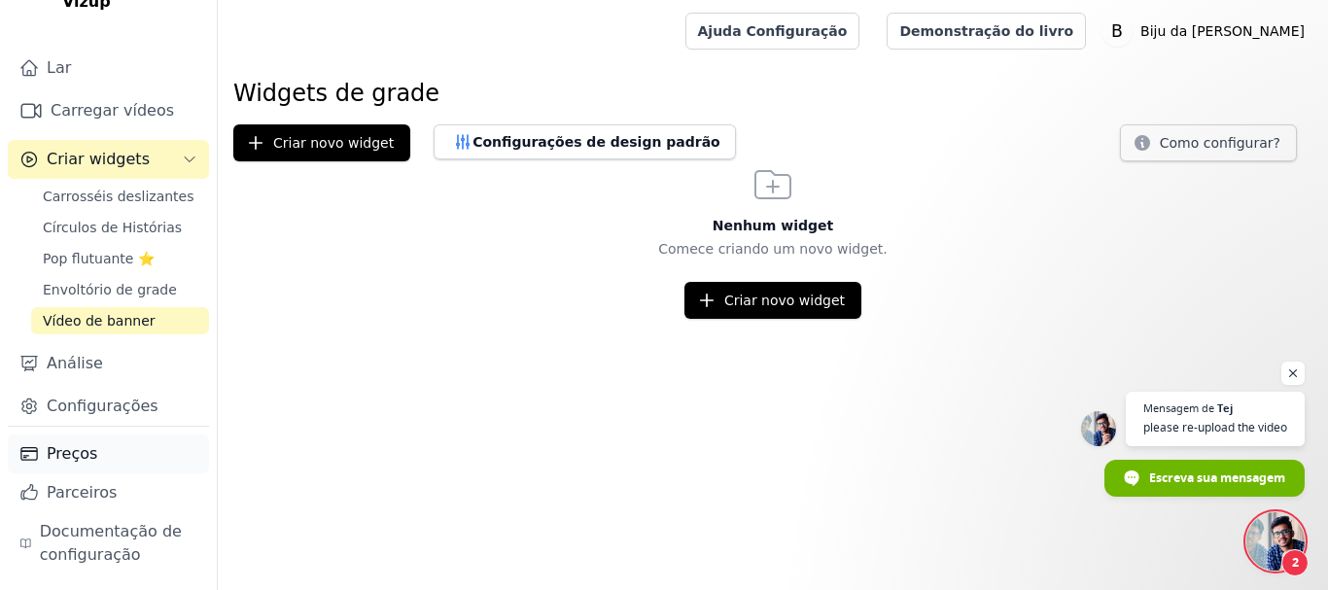
click at [63, 450] on font "Preços" at bounding box center [72, 453] width 51 height 18
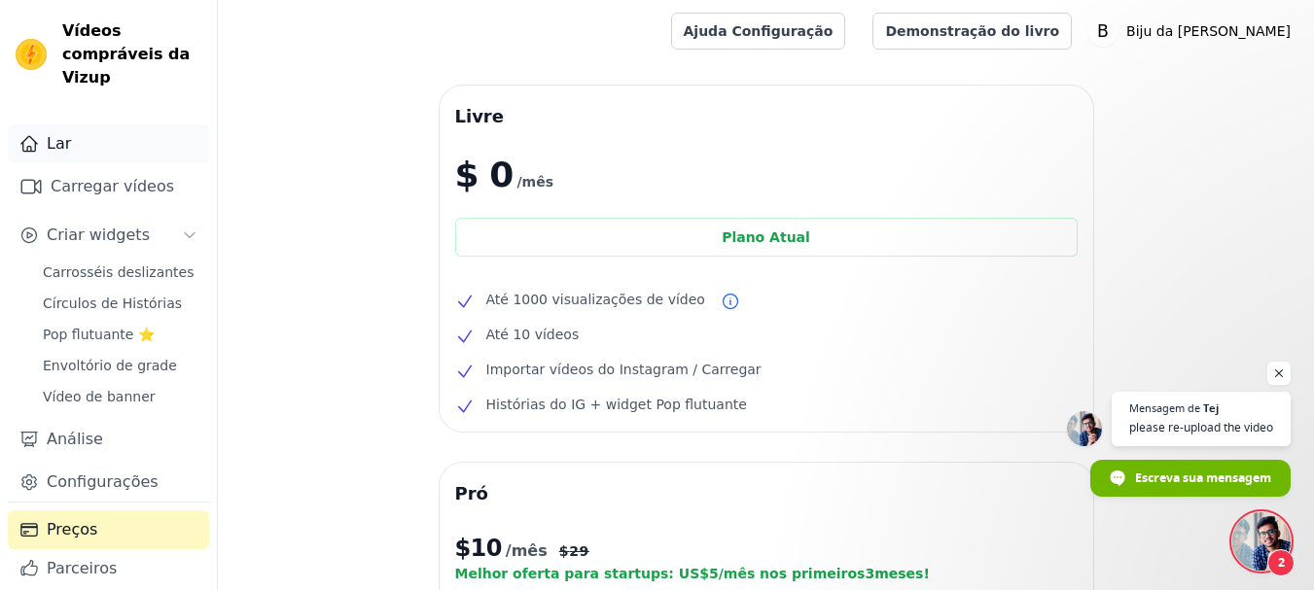
click at [65, 150] on font "Lar" at bounding box center [59, 143] width 24 height 18
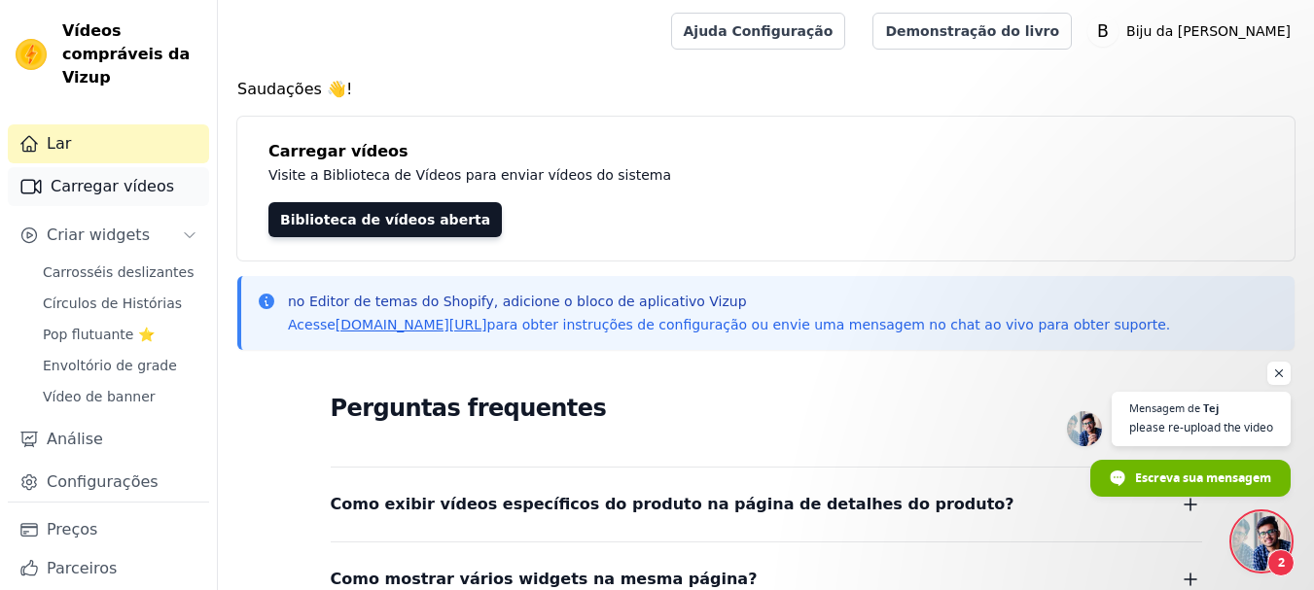
click at [106, 177] on font "Carregar vídeos" at bounding box center [112, 186] width 123 height 18
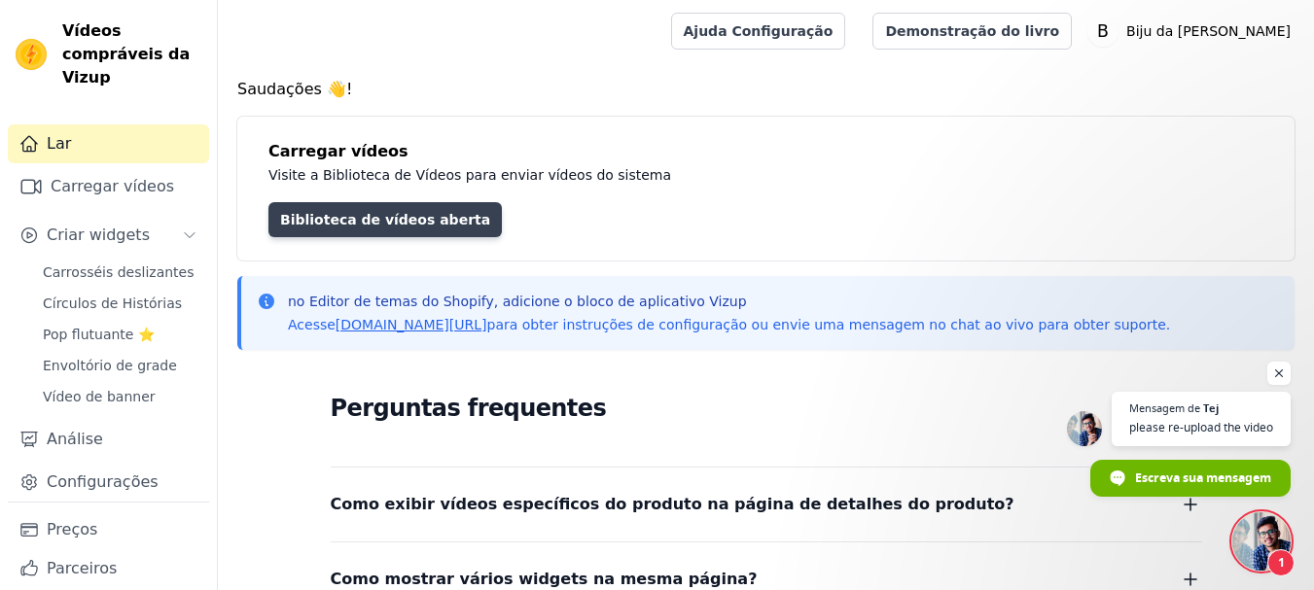
click at [336, 216] on font "Biblioteca de vídeos aberta" at bounding box center [385, 220] width 210 height 16
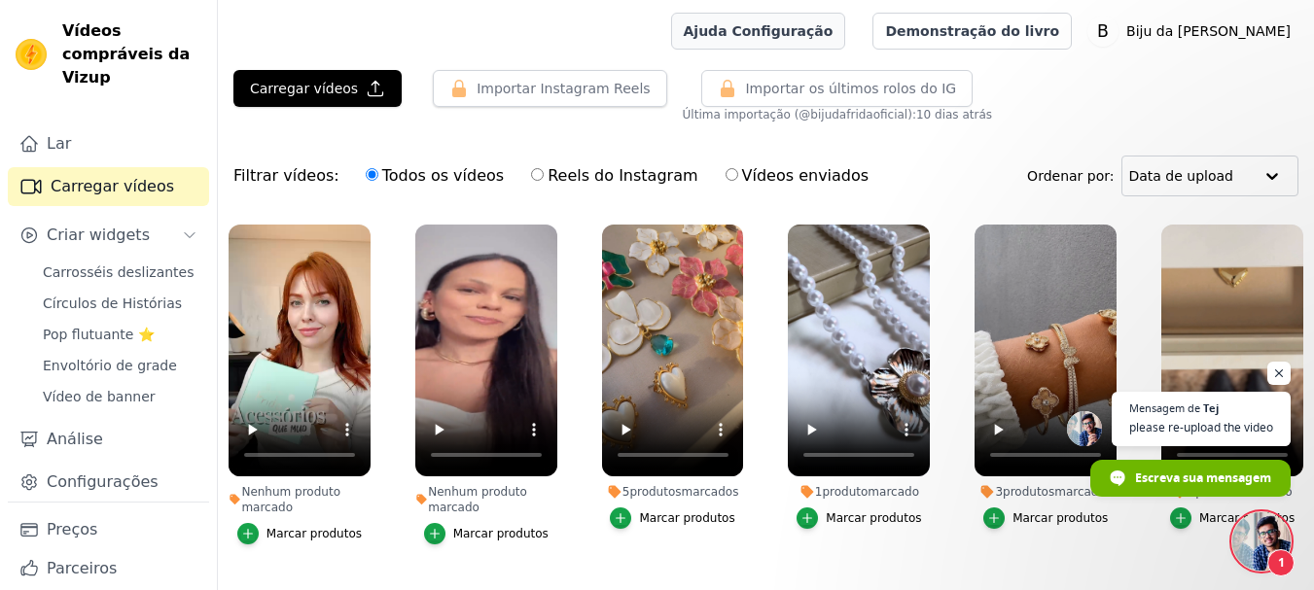
click at [833, 25] on font "Ajuda Configuração" at bounding box center [759, 31] width 150 height 16
click at [80, 233] on font "Criar widgets" at bounding box center [98, 235] width 103 height 18
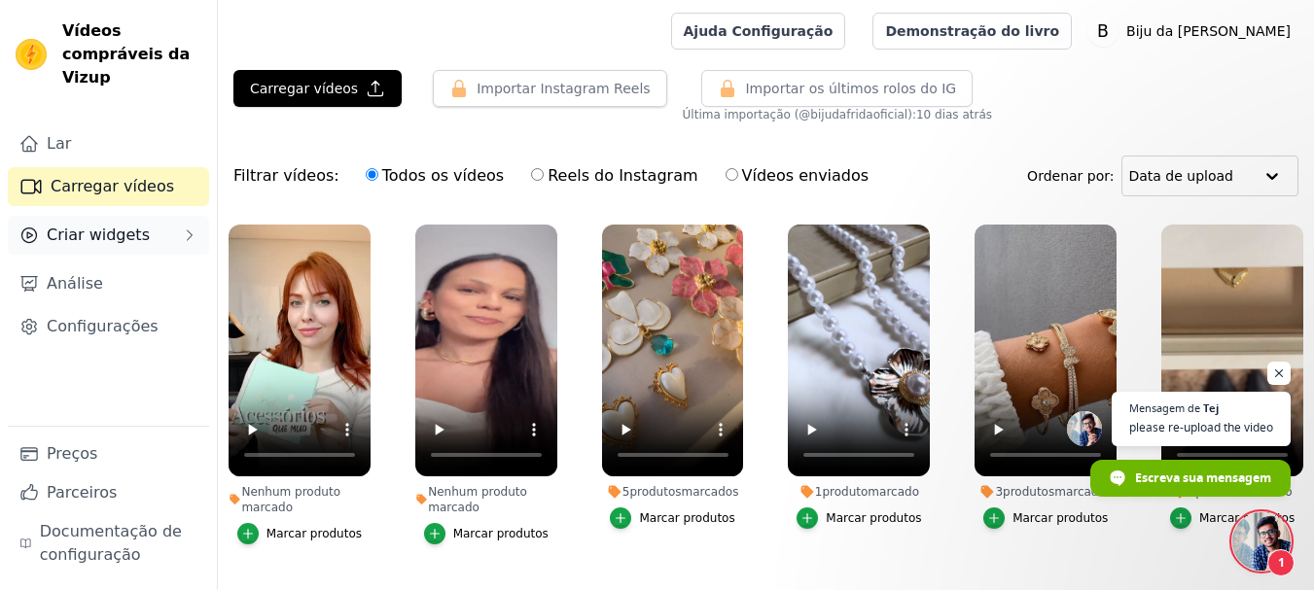
click at [96, 226] on font "Criar widgets" at bounding box center [98, 235] width 103 height 18
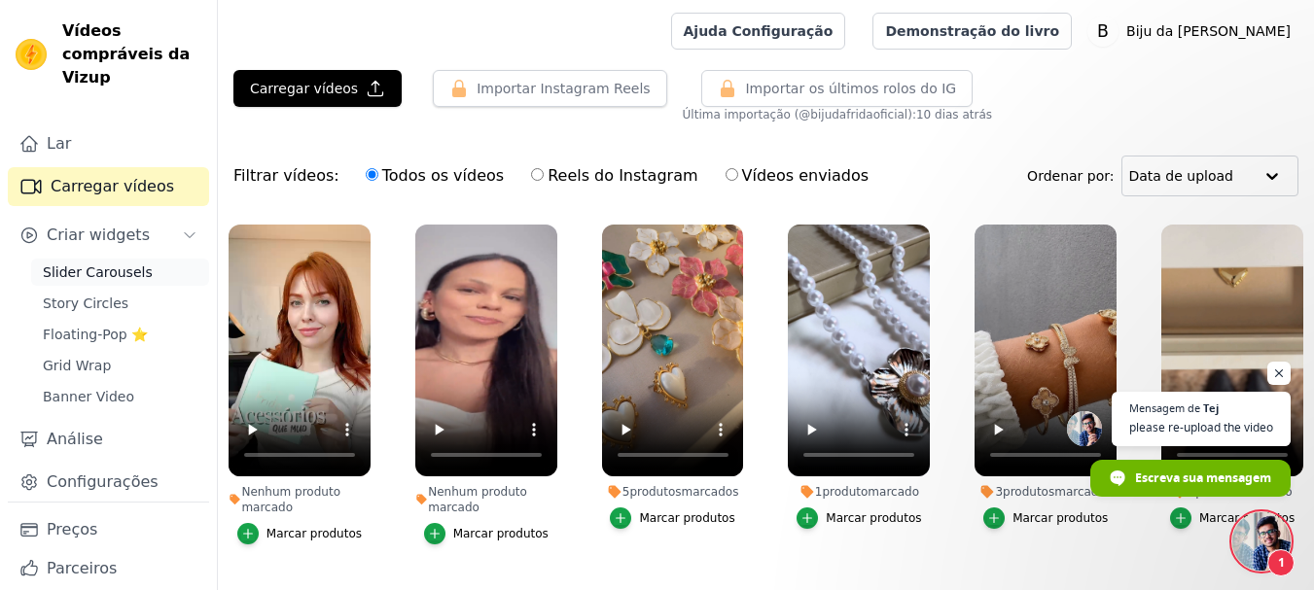
click at [110, 272] on span "Slider Carousels" at bounding box center [98, 272] width 110 height 19
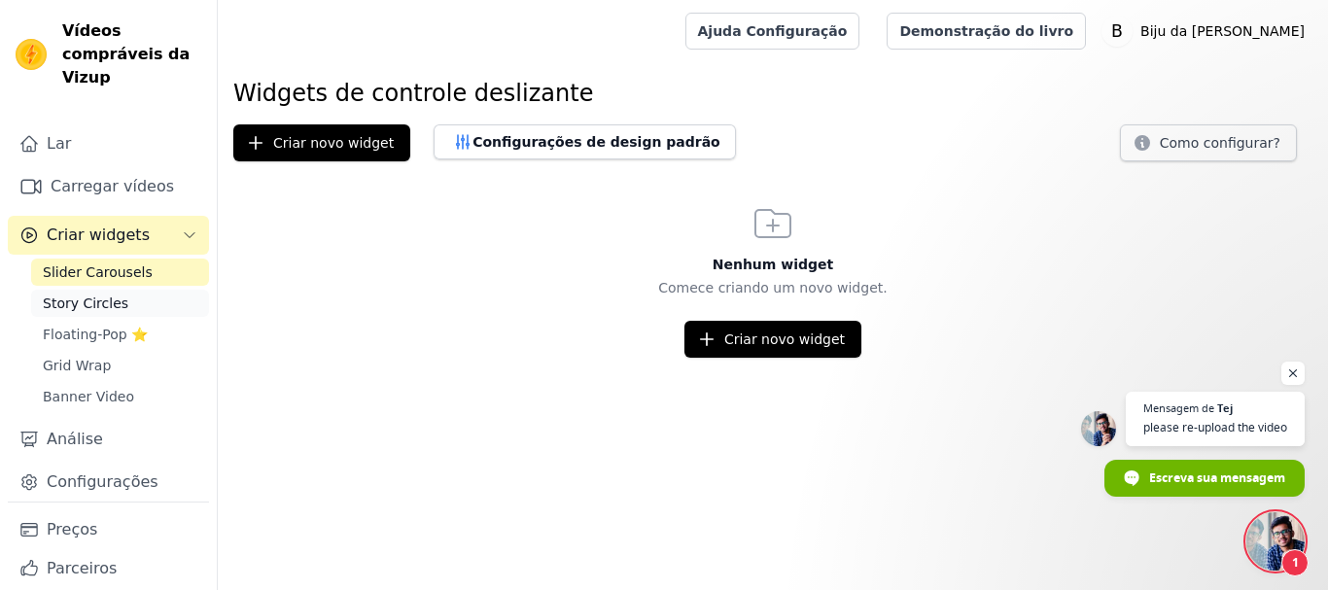
click at [85, 298] on span "Story Circles" at bounding box center [86, 303] width 86 height 19
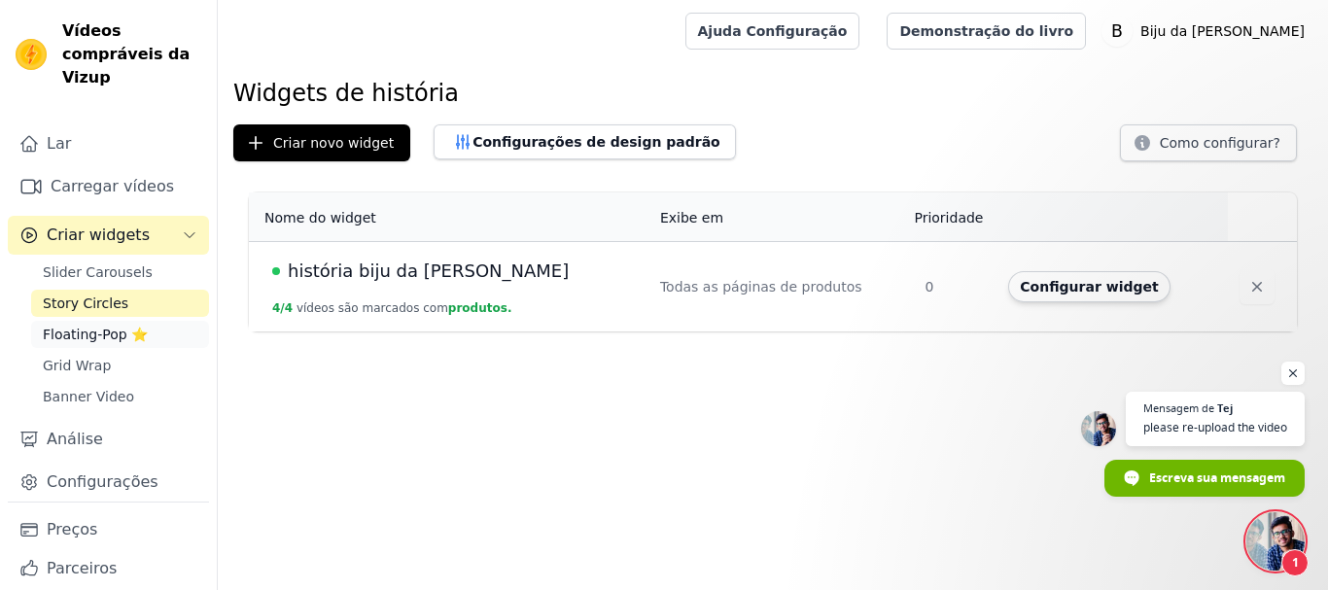
click at [84, 334] on span "Floating-Pop ⭐" at bounding box center [95, 334] width 105 height 19
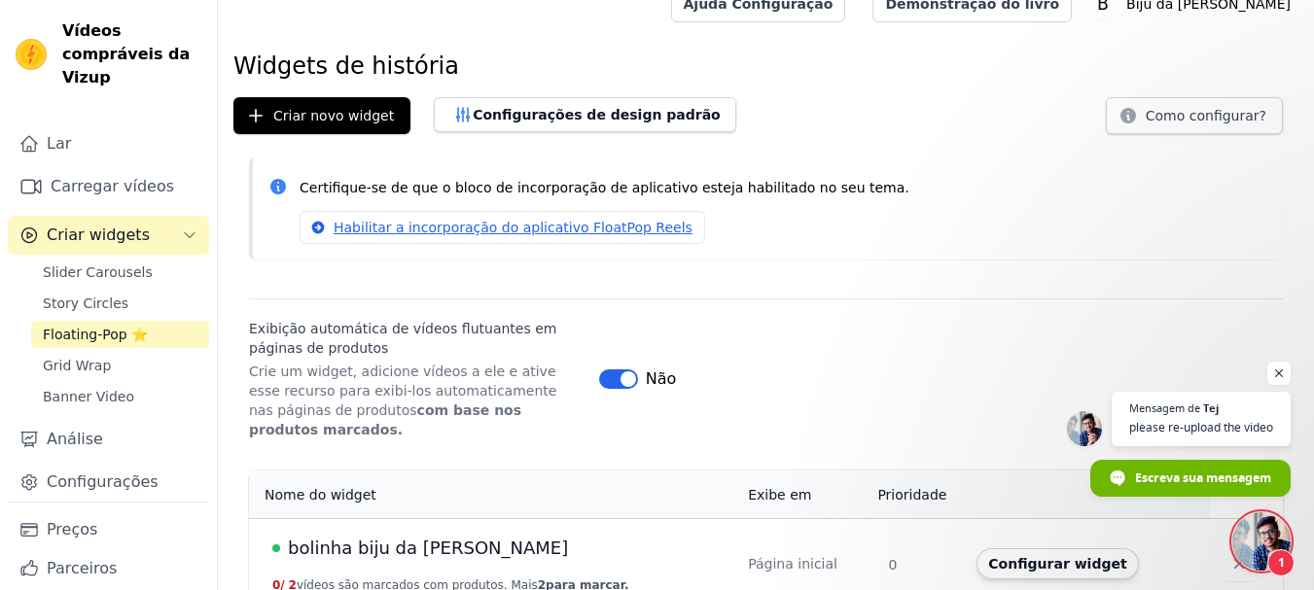
scroll to position [35, 0]
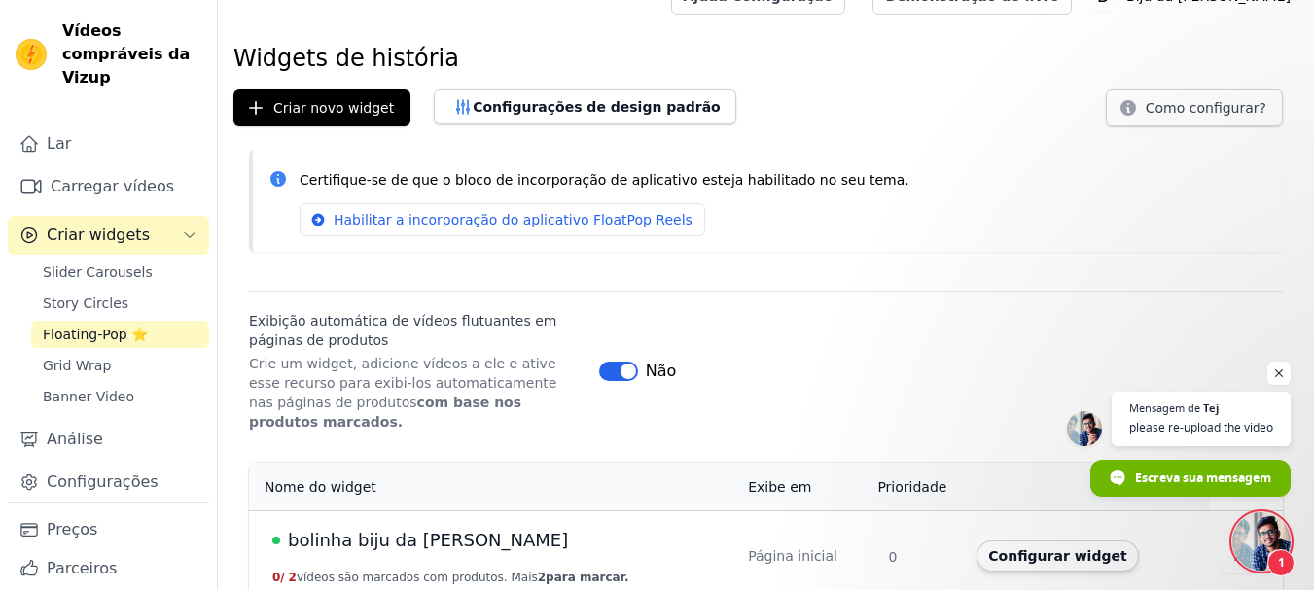
click at [608, 362] on button "Rótulo" at bounding box center [618, 371] width 39 height 19
click at [392, 530] on font "bolinha biju da [PERSON_NAME]" at bounding box center [428, 540] width 280 height 20
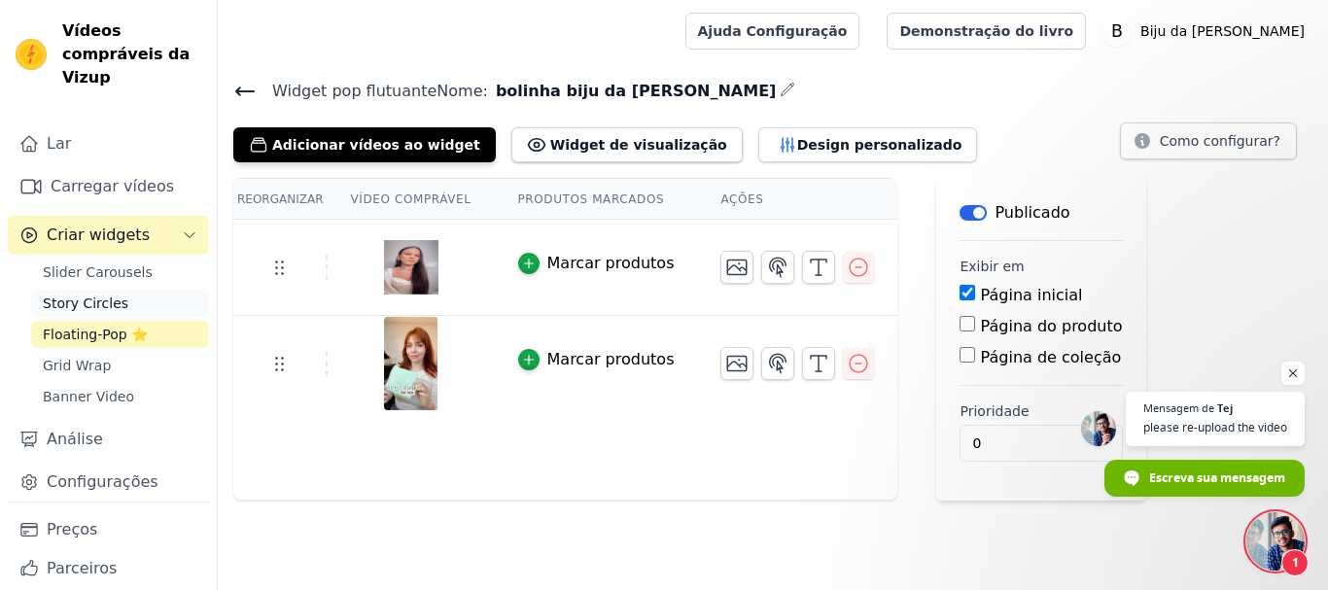
click at [107, 298] on span "Story Circles" at bounding box center [86, 303] width 86 height 19
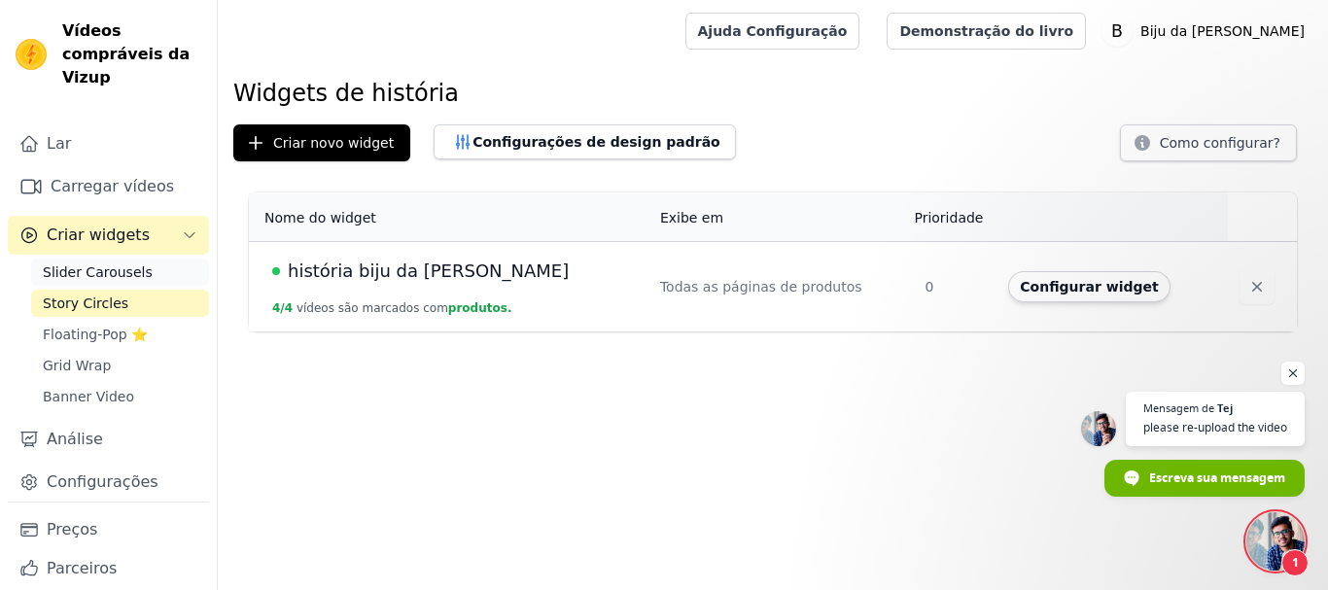
click at [90, 266] on span "Slider Carousels" at bounding box center [98, 272] width 110 height 19
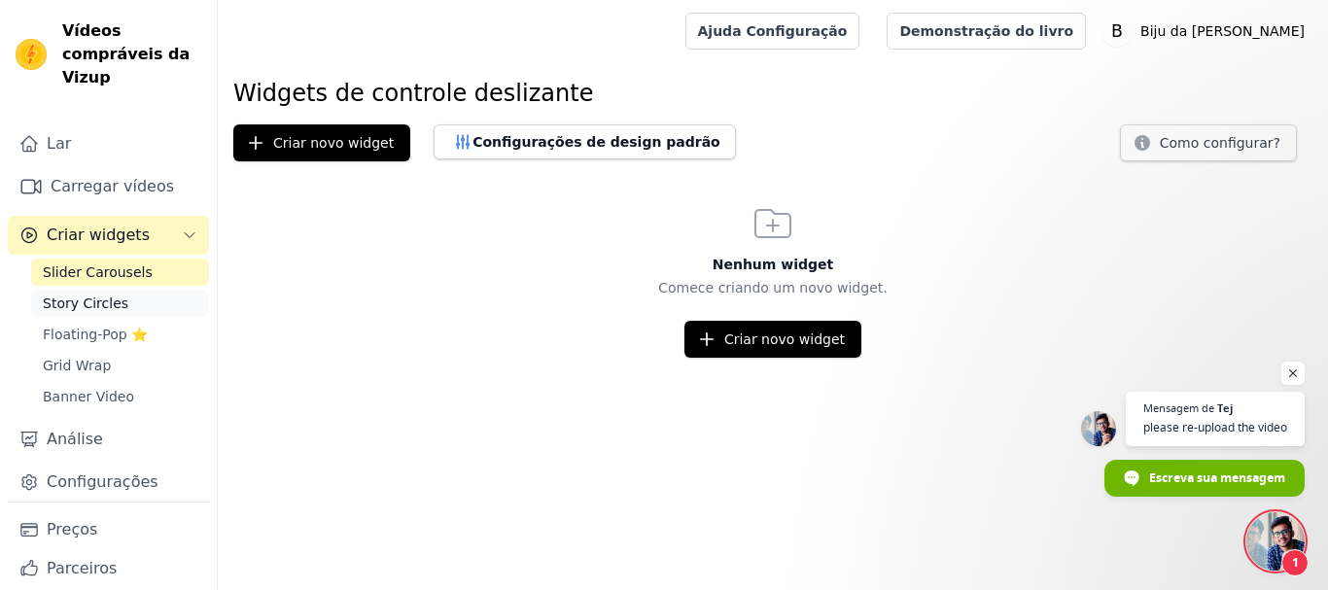
click at [84, 306] on span "Story Circles" at bounding box center [86, 303] width 86 height 19
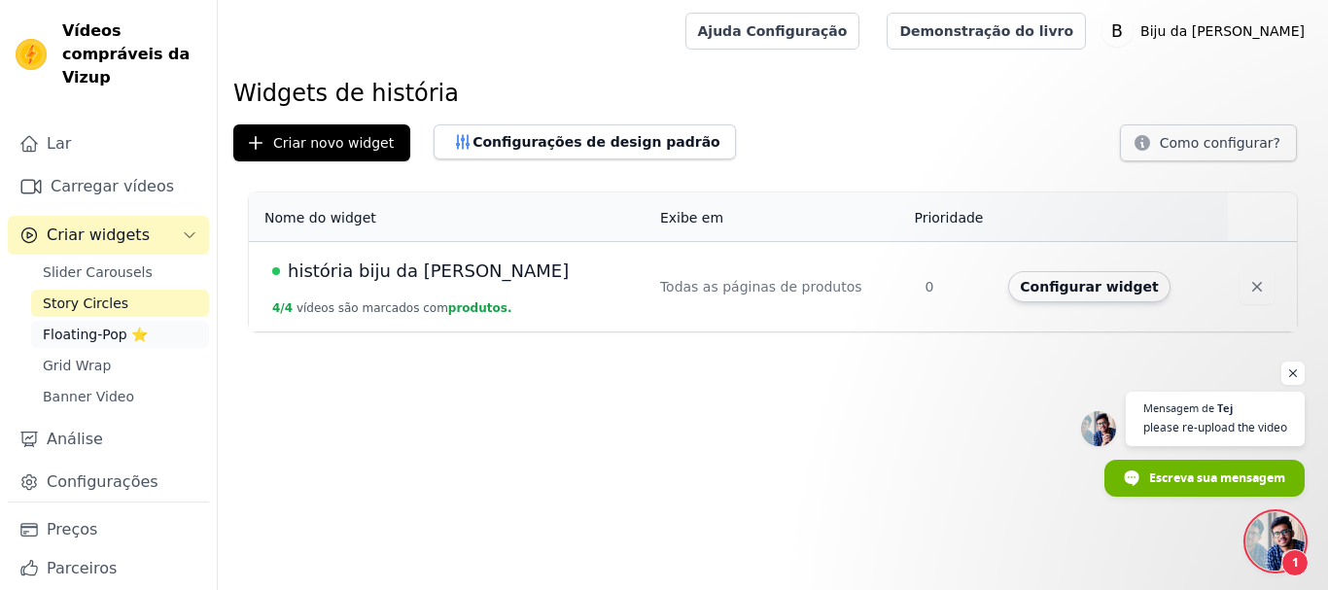
click at [66, 334] on span "Floating-Pop ⭐" at bounding box center [95, 334] width 105 height 19
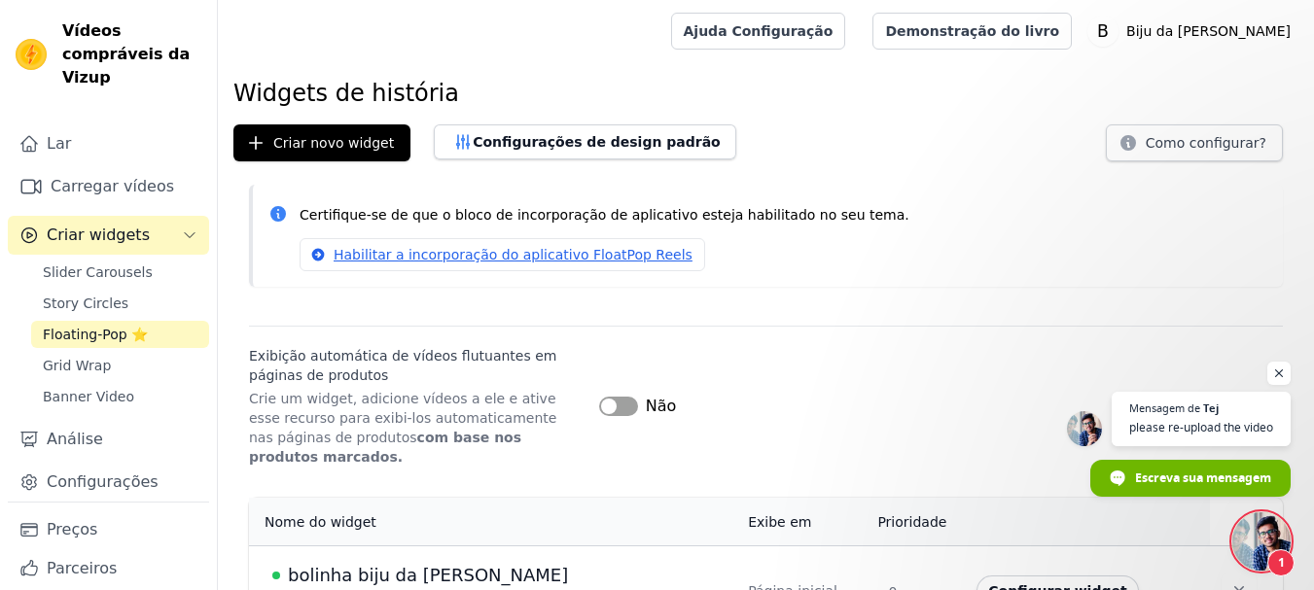
click at [623, 397] on button "Rótulo" at bounding box center [618, 406] width 39 height 19
click at [606, 397] on button "Rótulo" at bounding box center [618, 406] width 39 height 19
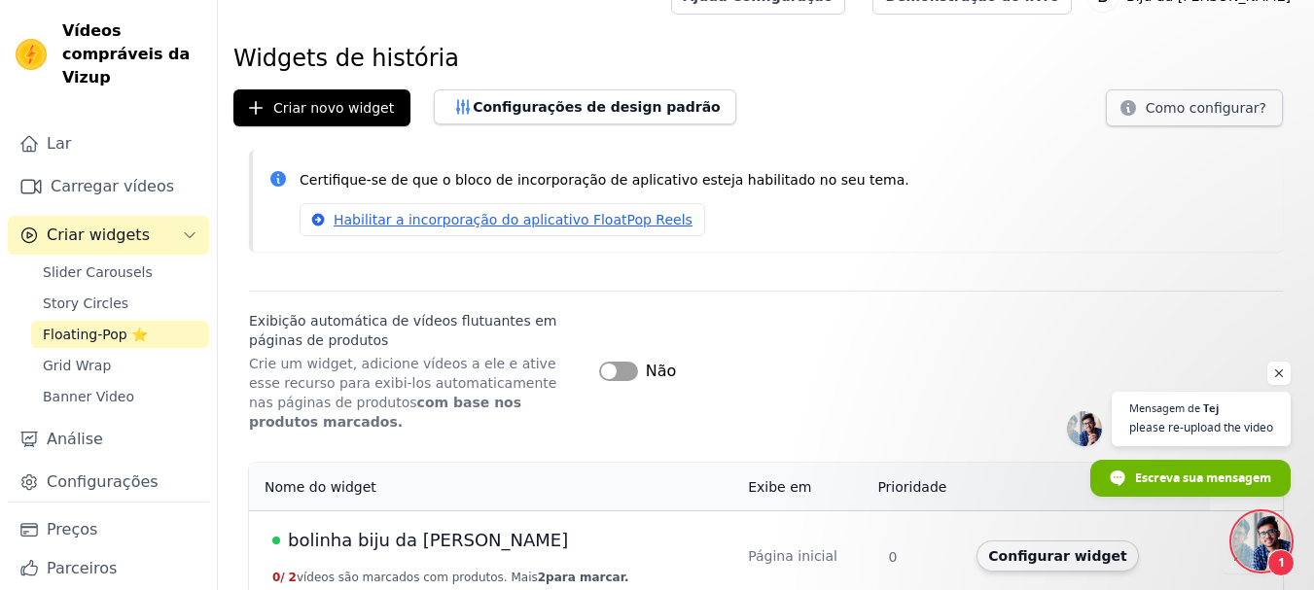
click at [623, 362] on button "Rótulo" at bounding box center [618, 371] width 39 height 19
click at [92, 371] on span "Grid Wrap" at bounding box center [77, 365] width 68 height 19
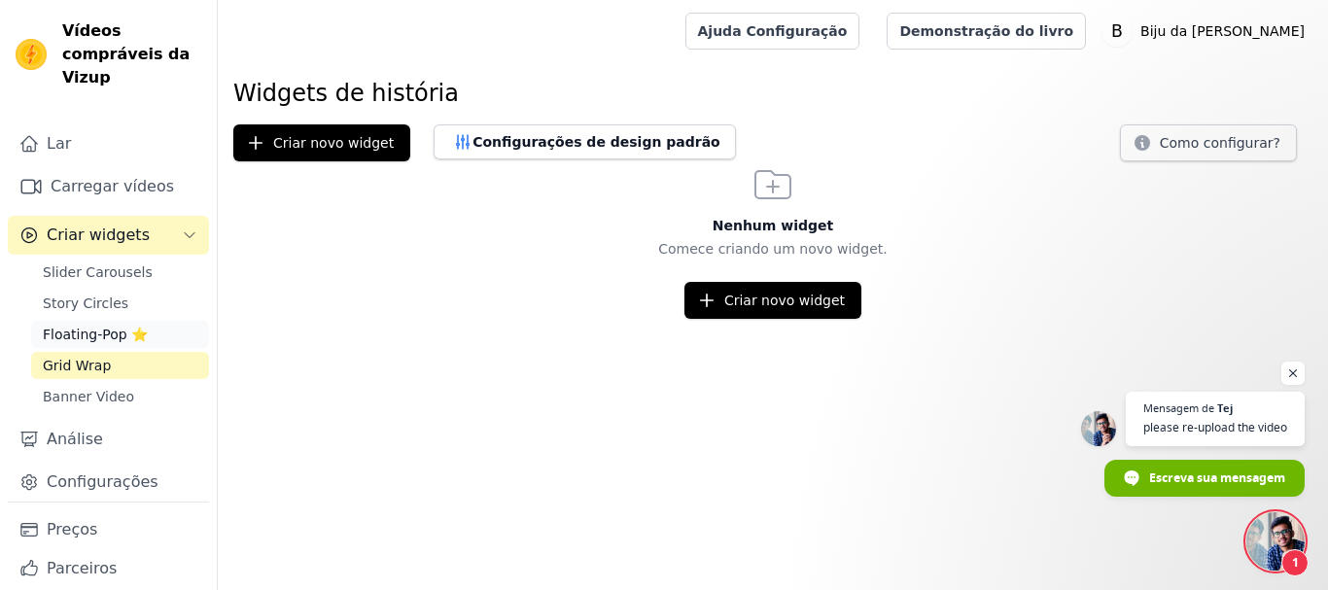
click at [71, 334] on span "Floating-Pop ⭐" at bounding box center [95, 334] width 105 height 19
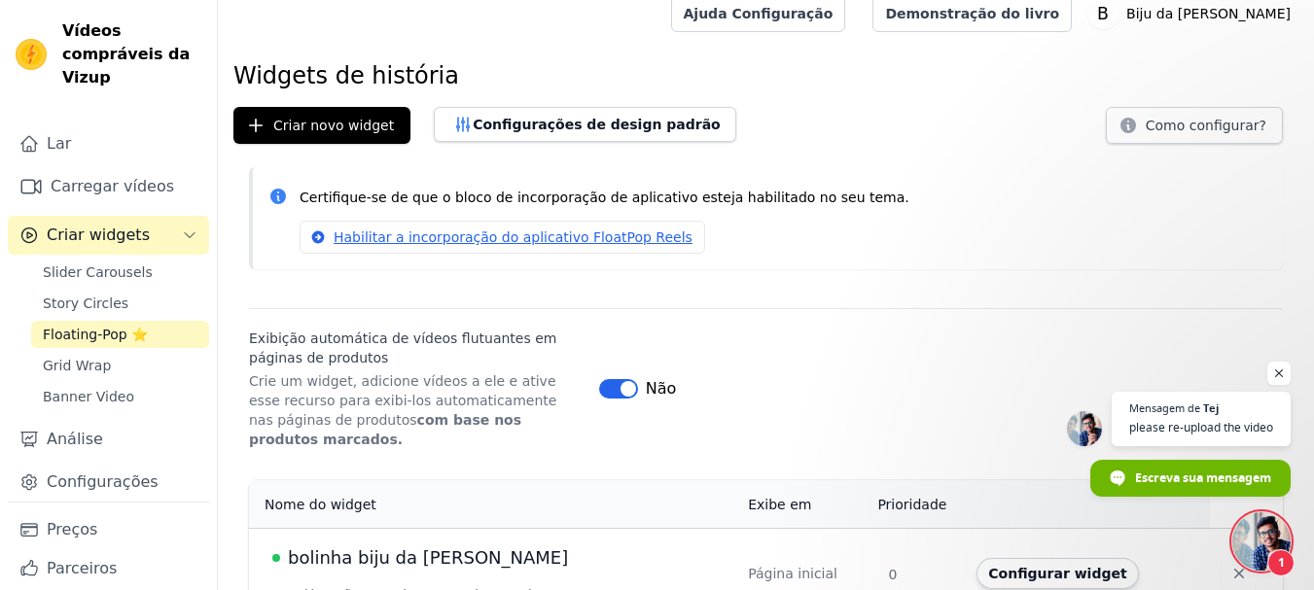
scroll to position [35, 0]
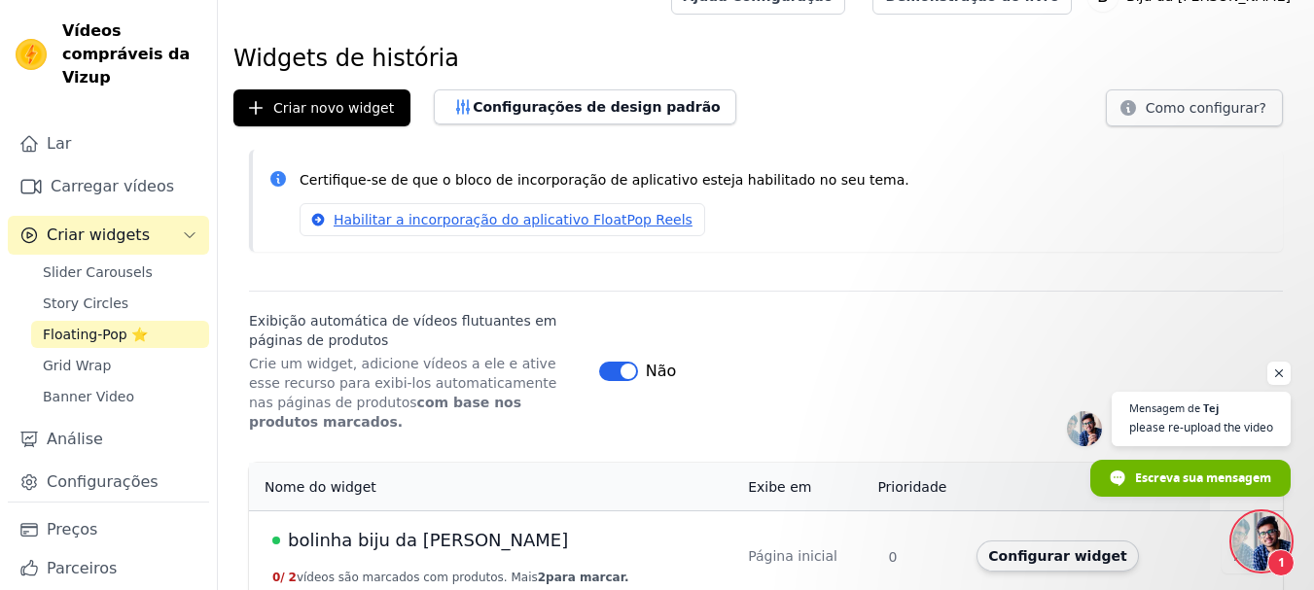
click at [404, 530] on font "bolinha biju da [PERSON_NAME]" at bounding box center [428, 540] width 280 height 20
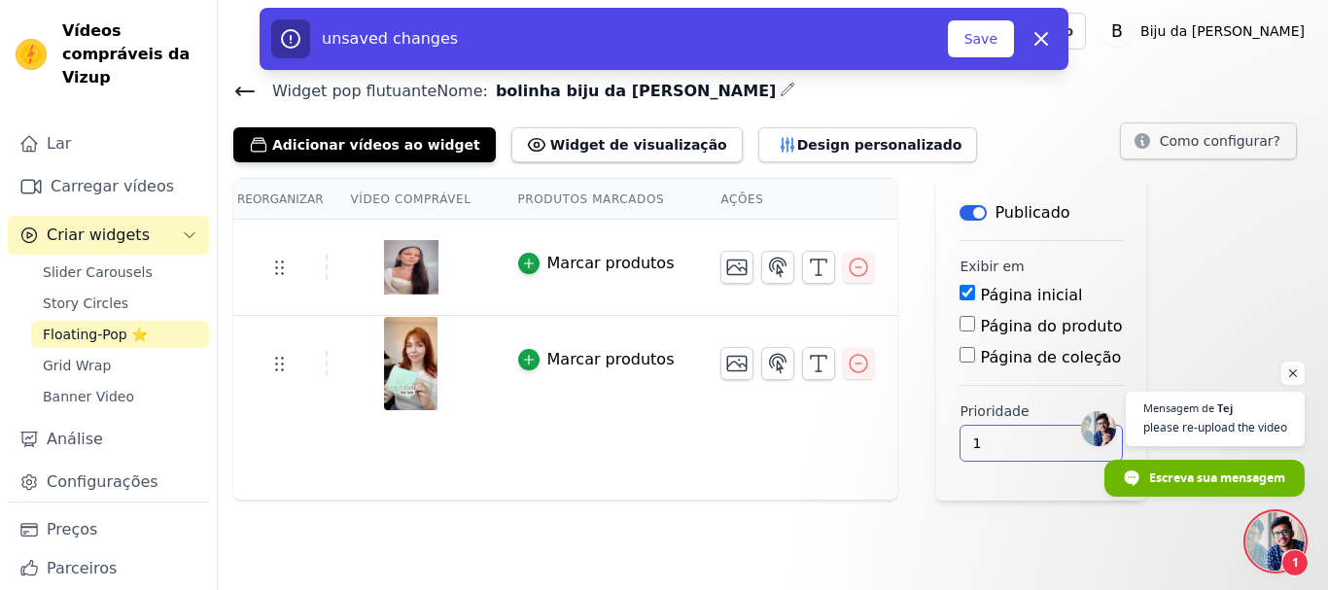
type input "1"
click at [1034, 437] on input "1" at bounding box center [1041, 443] width 162 height 37
click at [971, 34] on font "Salvar" at bounding box center [976, 39] width 43 height 16
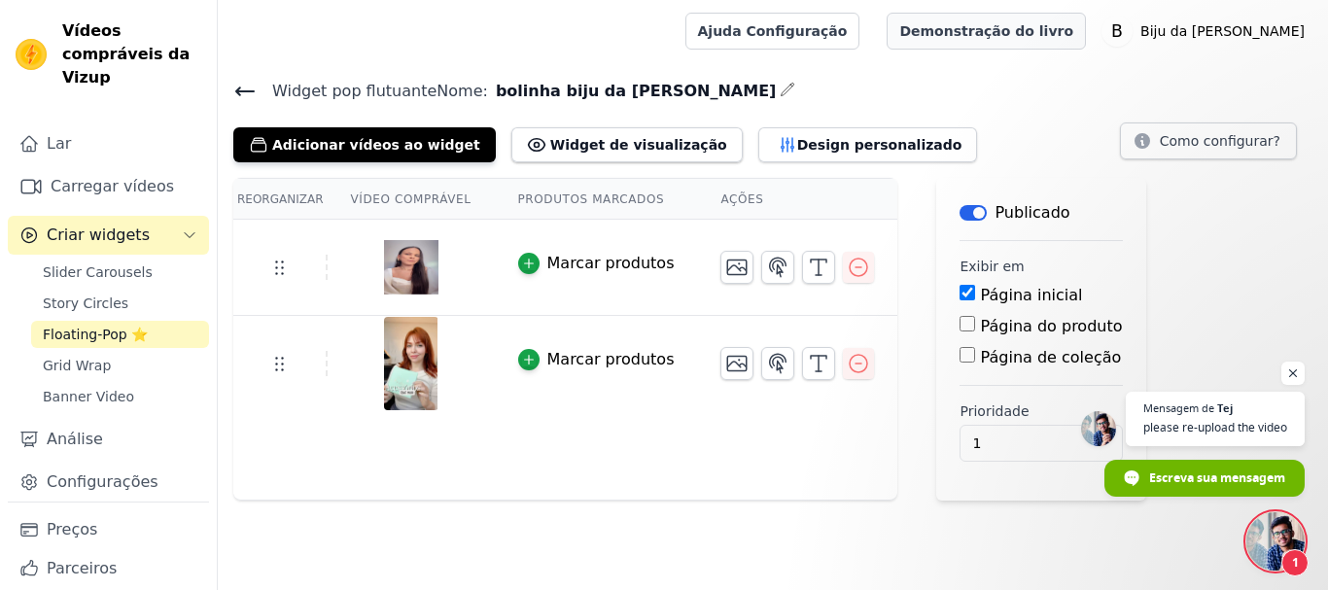
click at [1073, 38] on font "Demonstração do livro" at bounding box center [986, 31] width 174 height 16
click at [82, 369] on span "Grid Wrap" at bounding box center [77, 365] width 68 height 19
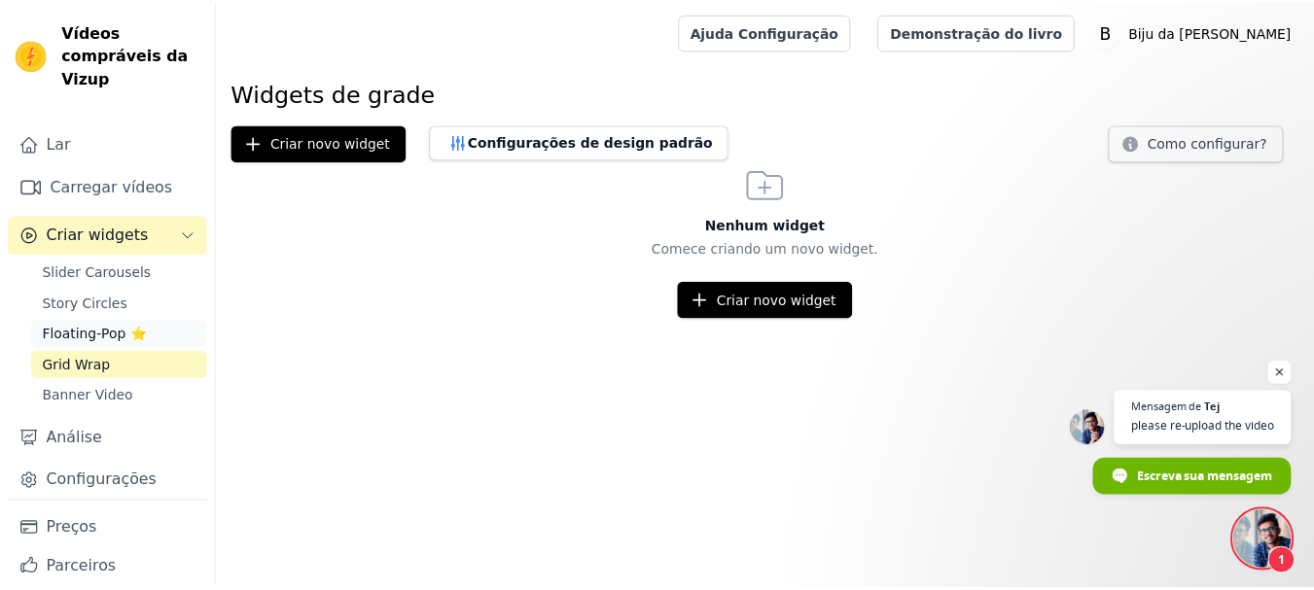
scroll to position [76, 0]
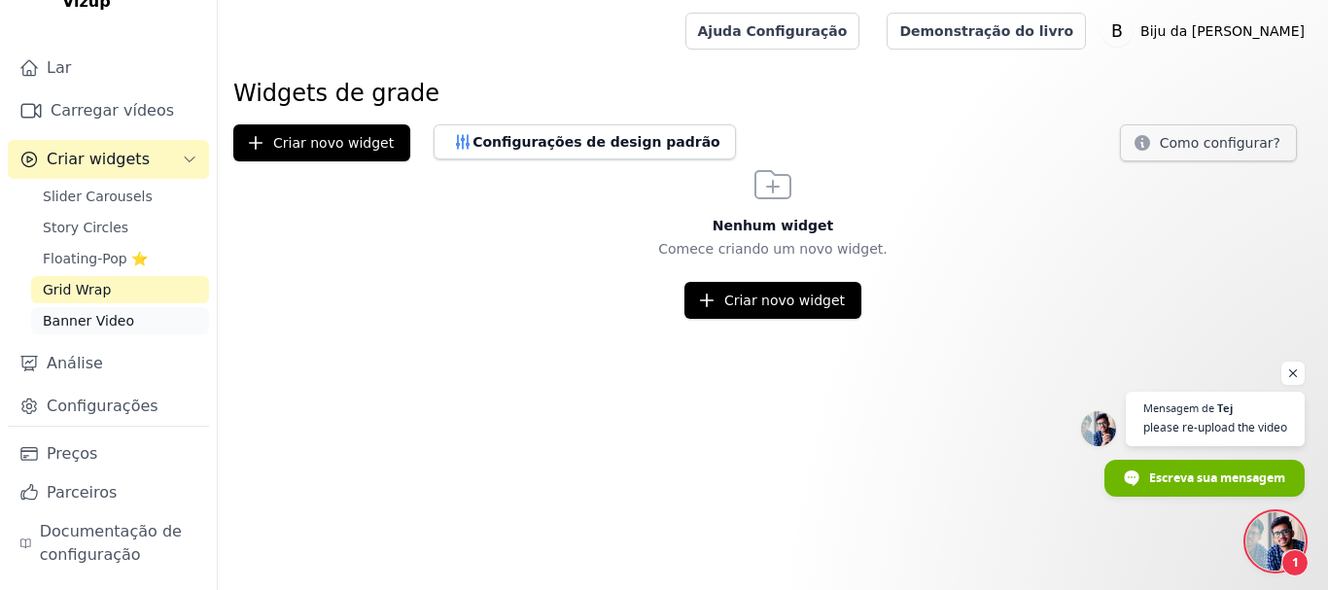
click at [75, 315] on span "Banner Video" at bounding box center [88, 320] width 91 height 19
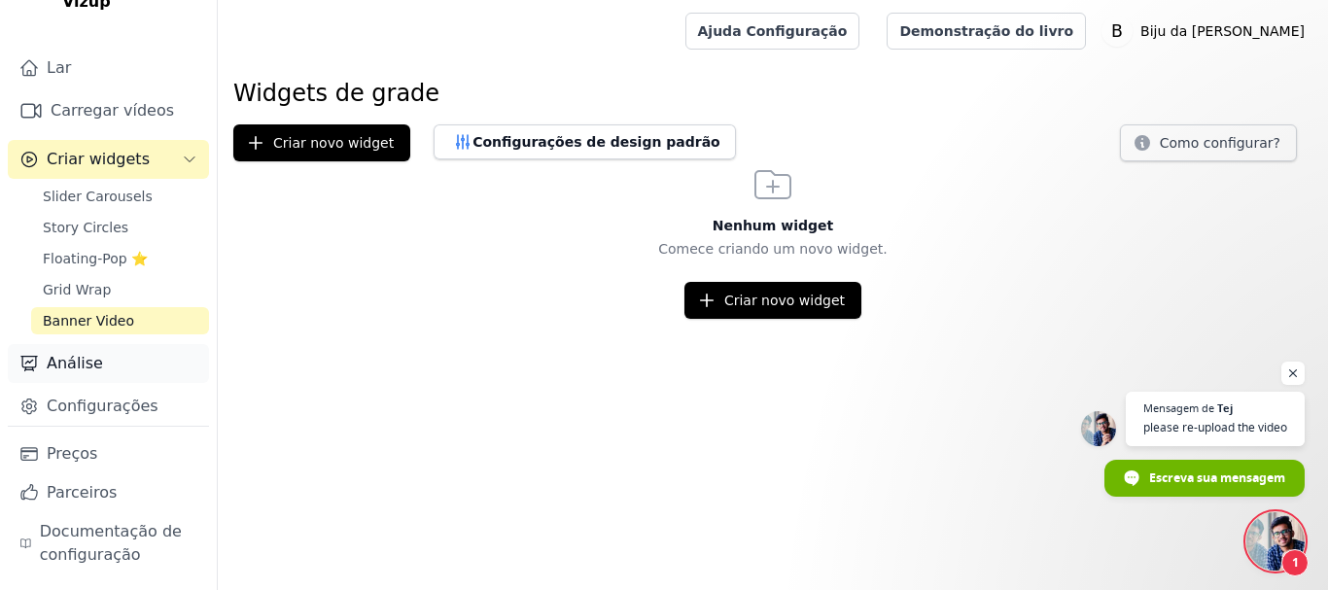
click at [73, 362] on font "Análise" at bounding box center [75, 363] width 56 height 18
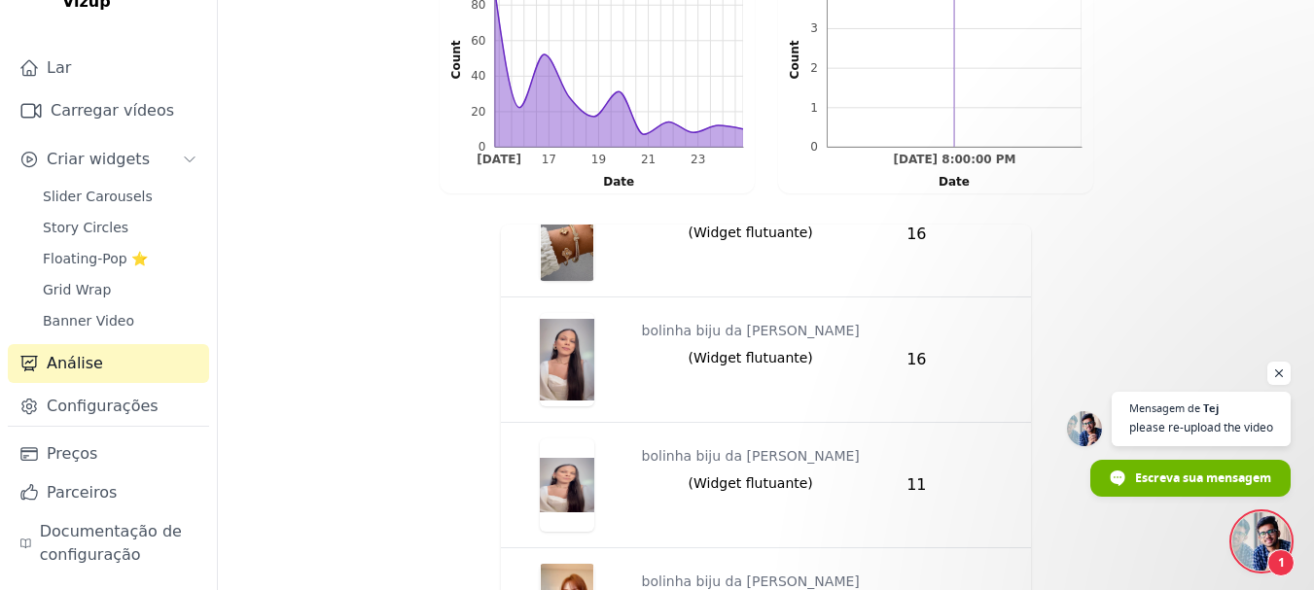
scroll to position [1301, 0]
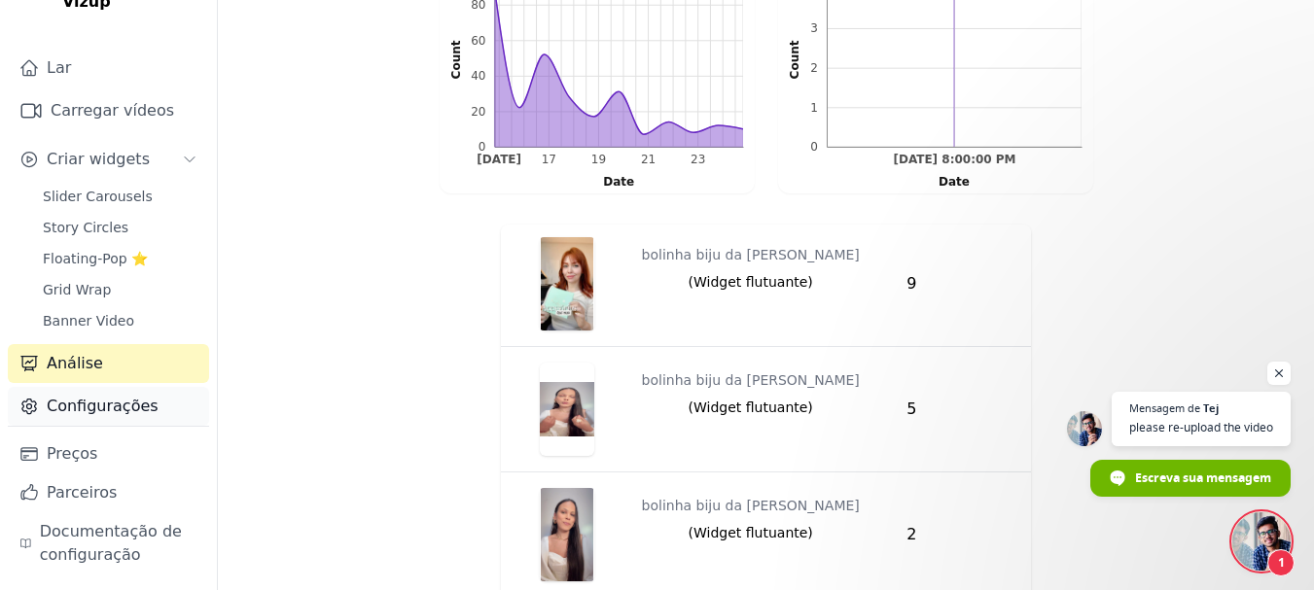
click at [87, 407] on font "Configurações" at bounding box center [103, 406] width 112 height 18
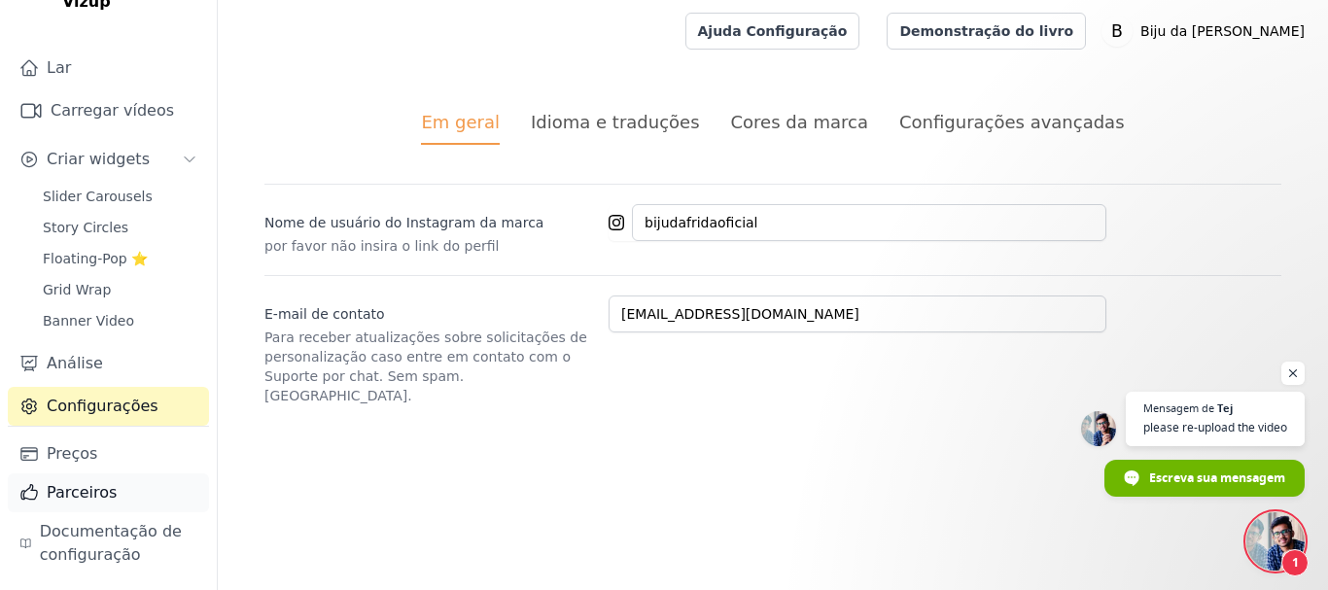
click at [81, 494] on font "Parceiros" at bounding box center [82, 492] width 70 height 18
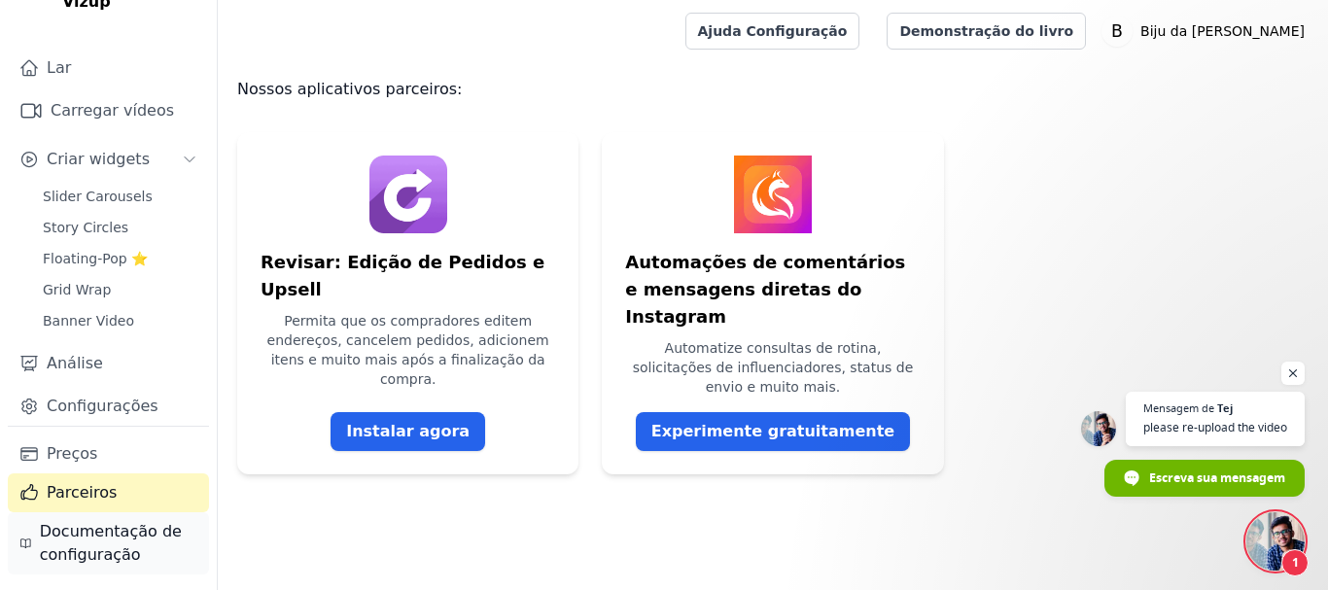
click at [94, 548] on font "Documentação de configuração" at bounding box center [111, 543] width 142 height 42
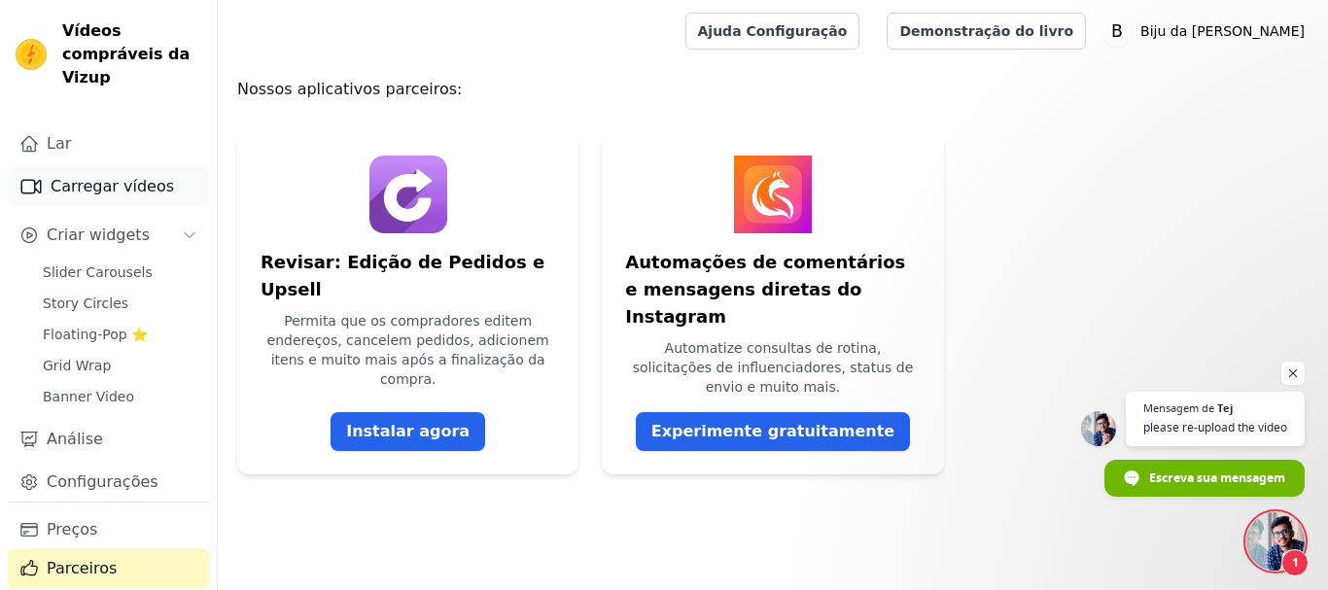
click at [74, 187] on font "Carregar vídeos" at bounding box center [112, 186] width 123 height 18
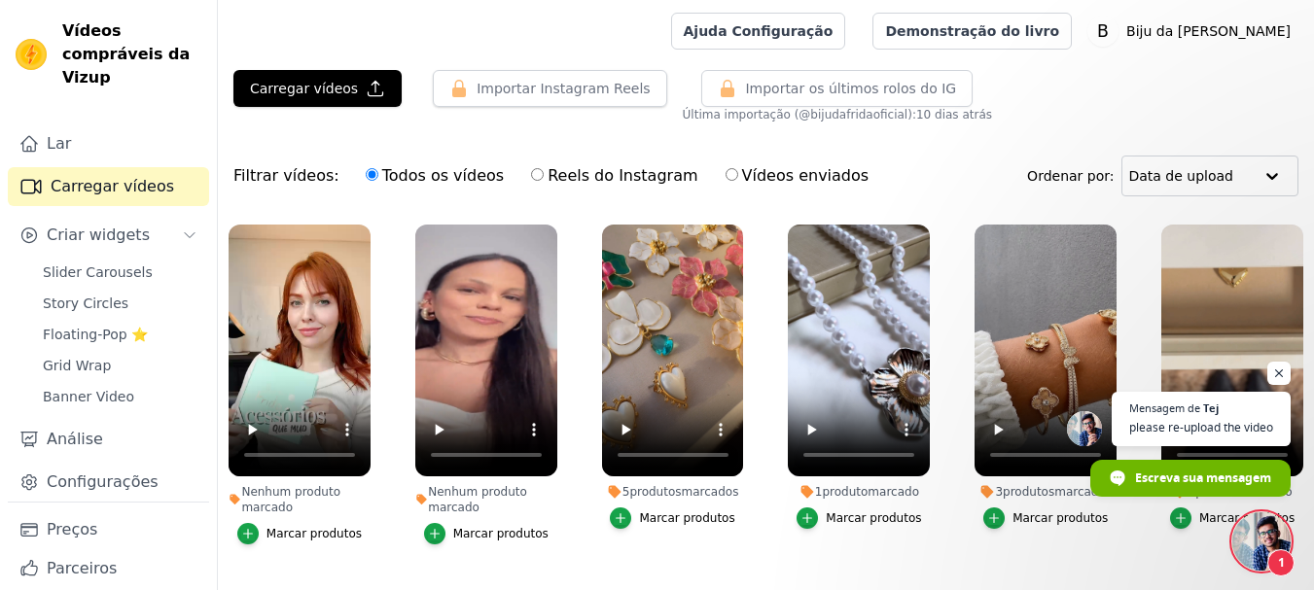
click at [531, 179] on input "Reels do Instagram" at bounding box center [537, 174] width 13 height 13
radio input "true"
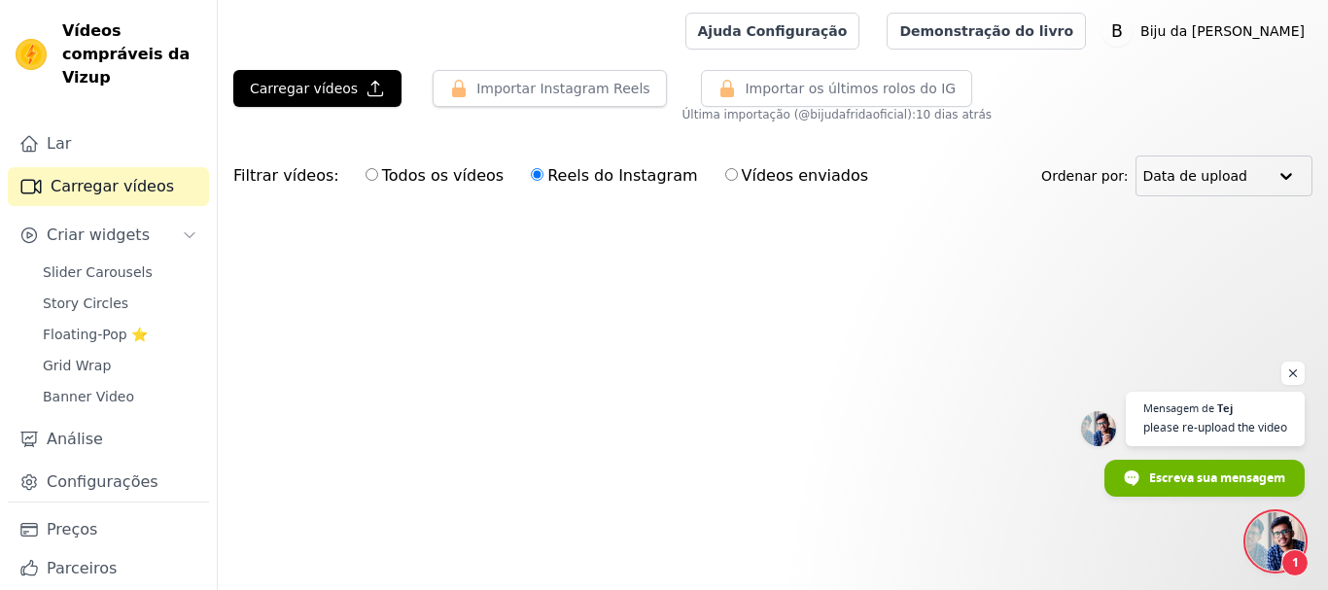
click at [725, 173] on input "Vídeos enviados" at bounding box center [731, 174] width 13 height 13
radio input "true"
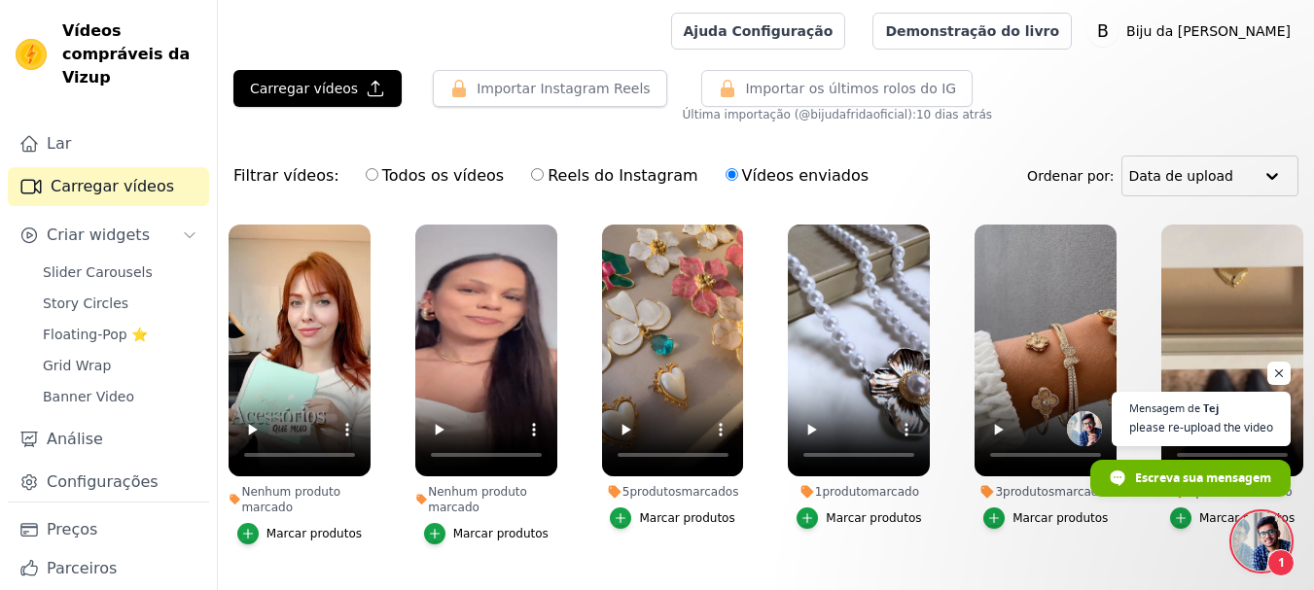
click at [366, 175] on input "Todos os vídeos" at bounding box center [372, 174] width 13 height 13
radio input "true"
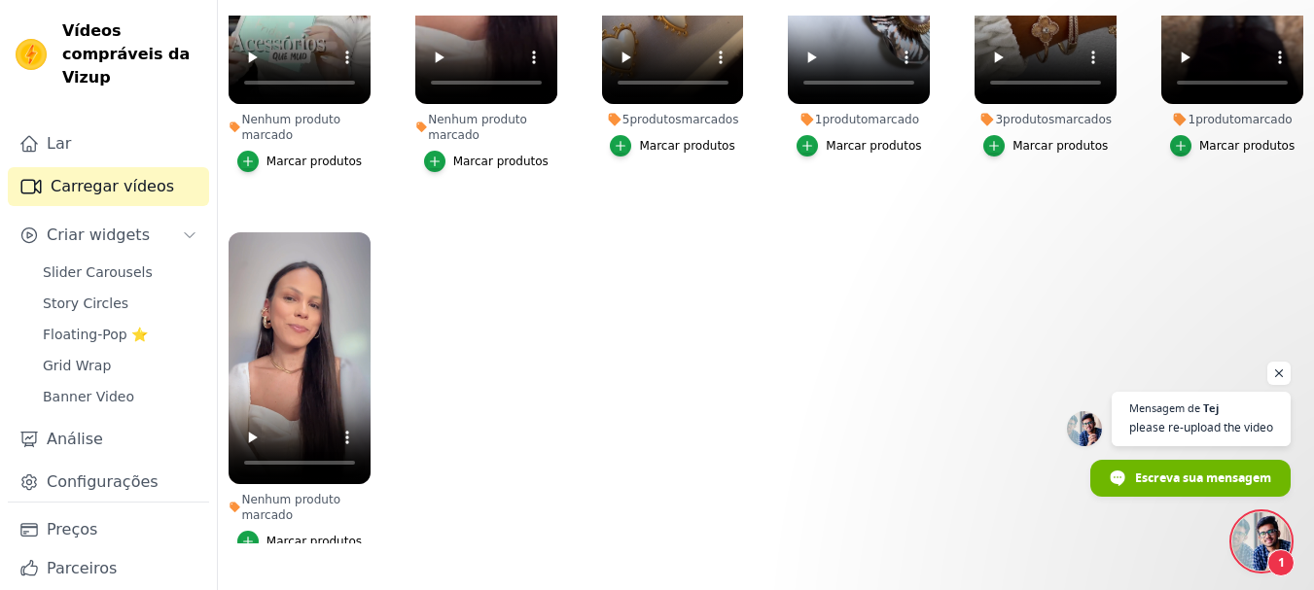
scroll to position [140, 0]
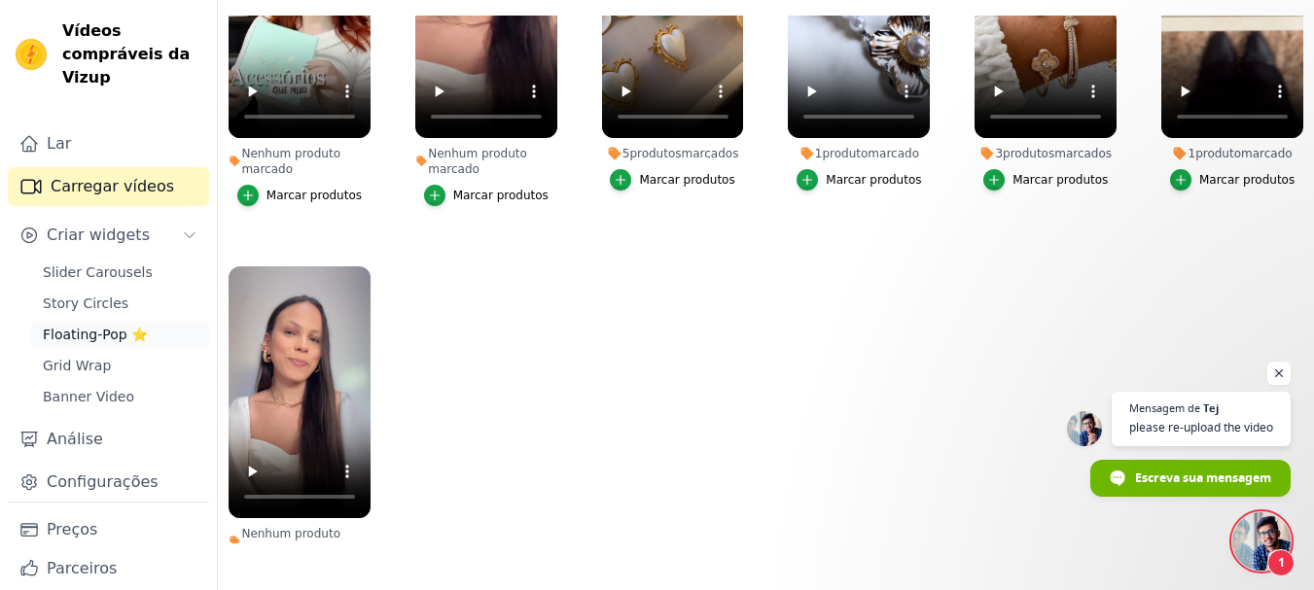
click at [115, 328] on span "Floating-Pop ⭐" at bounding box center [95, 334] width 105 height 19
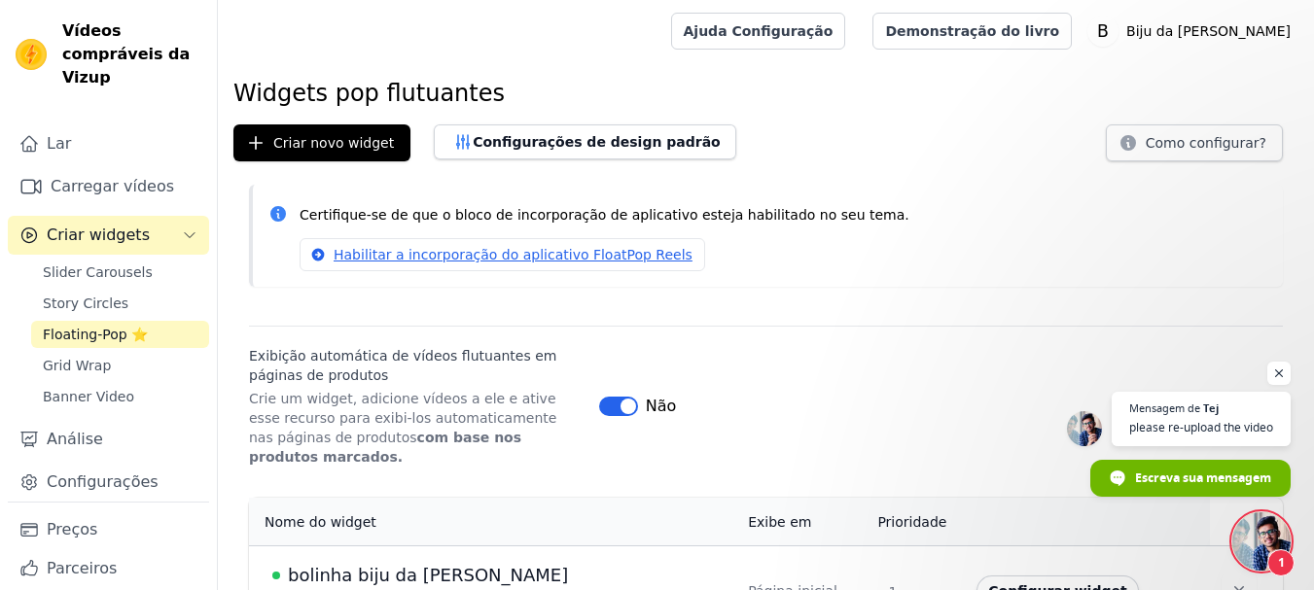
scroll to position [35, 0]
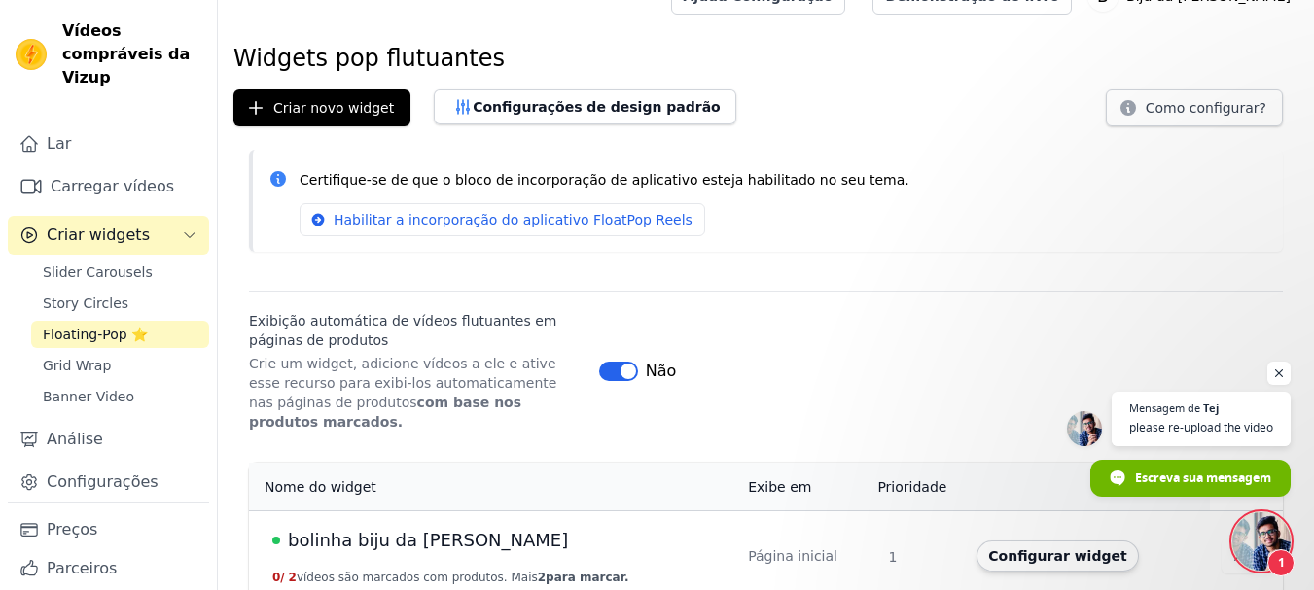
click at [604, 362] on button "Rótulo" at bounding box center [618, 371] width 39 height 19
click at [372, 527] on span "bolinha biju da [PERSON_NAME]" at bounding box center [428, 540] width 280 height 27
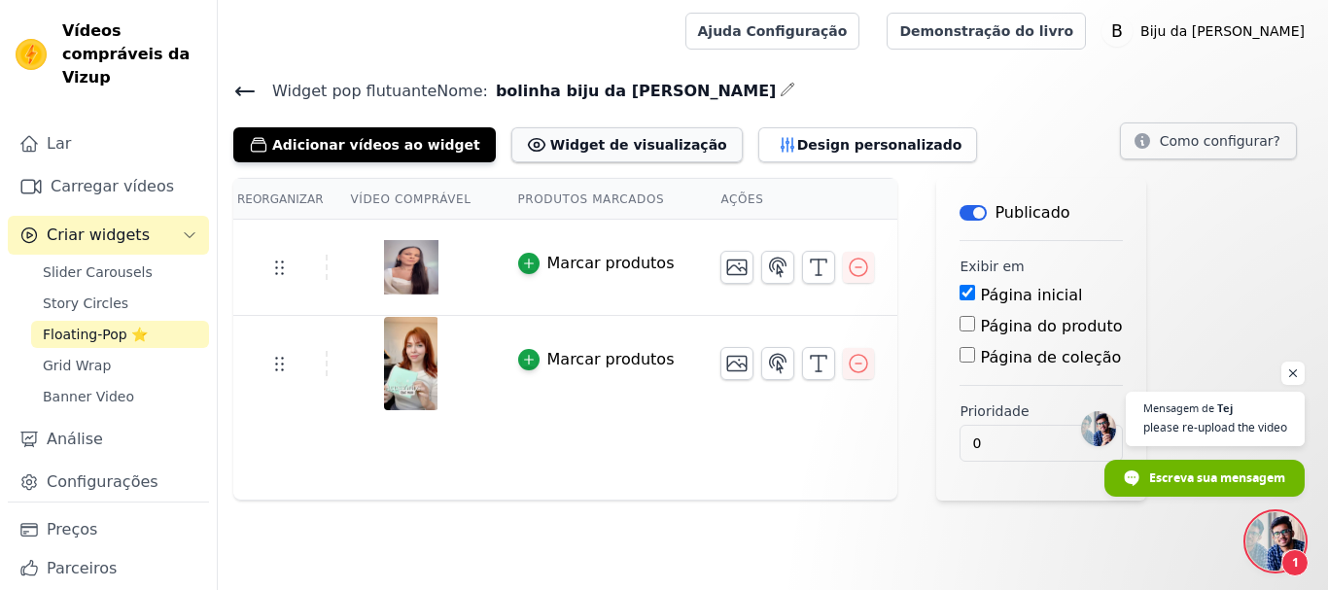
click at [555, 153] on font "Widget de visualização" at bounding box center [638, 144] width 177 height 19
